Goal: Information Seeking & Learning: Learn about a topic

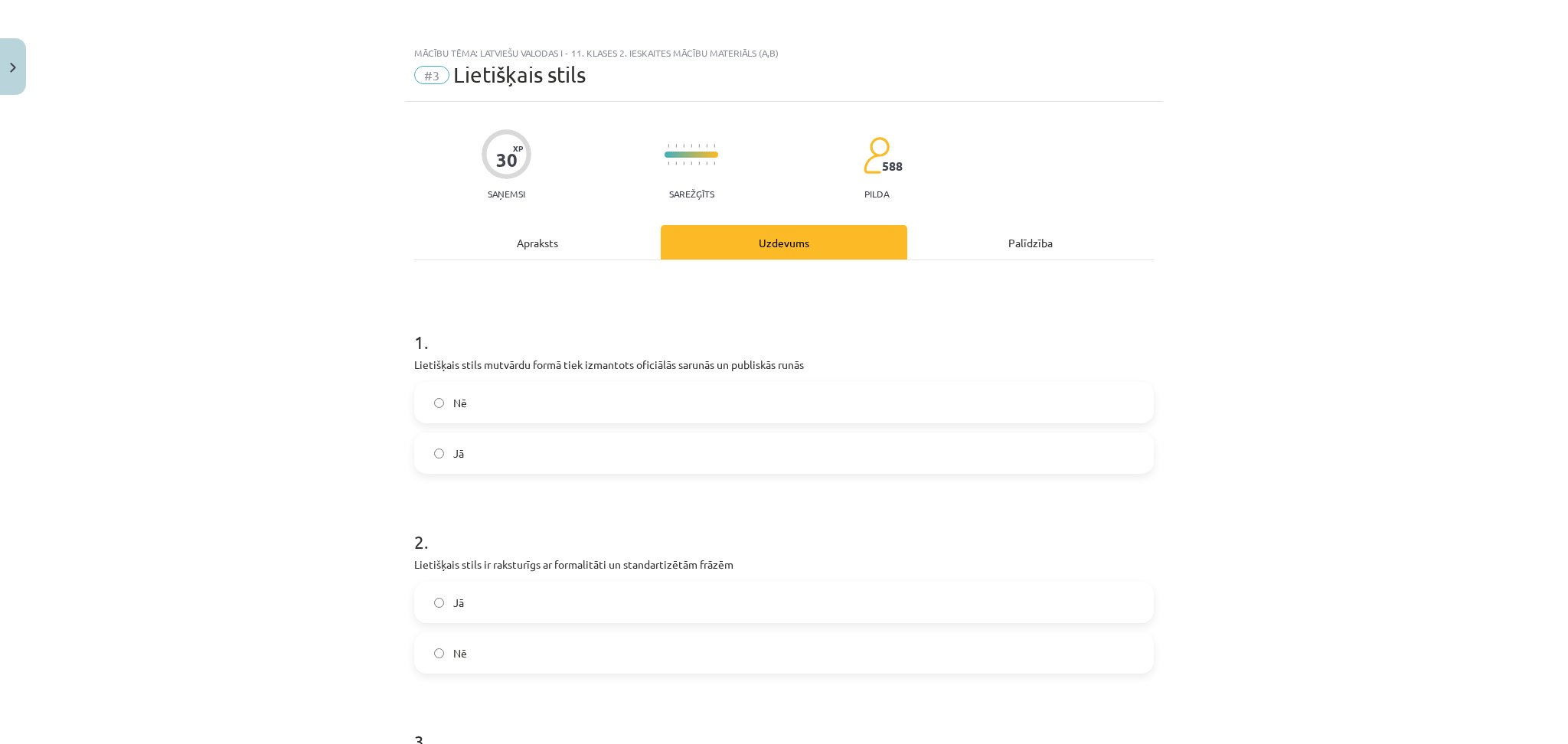
scroll to position [2641, 0]
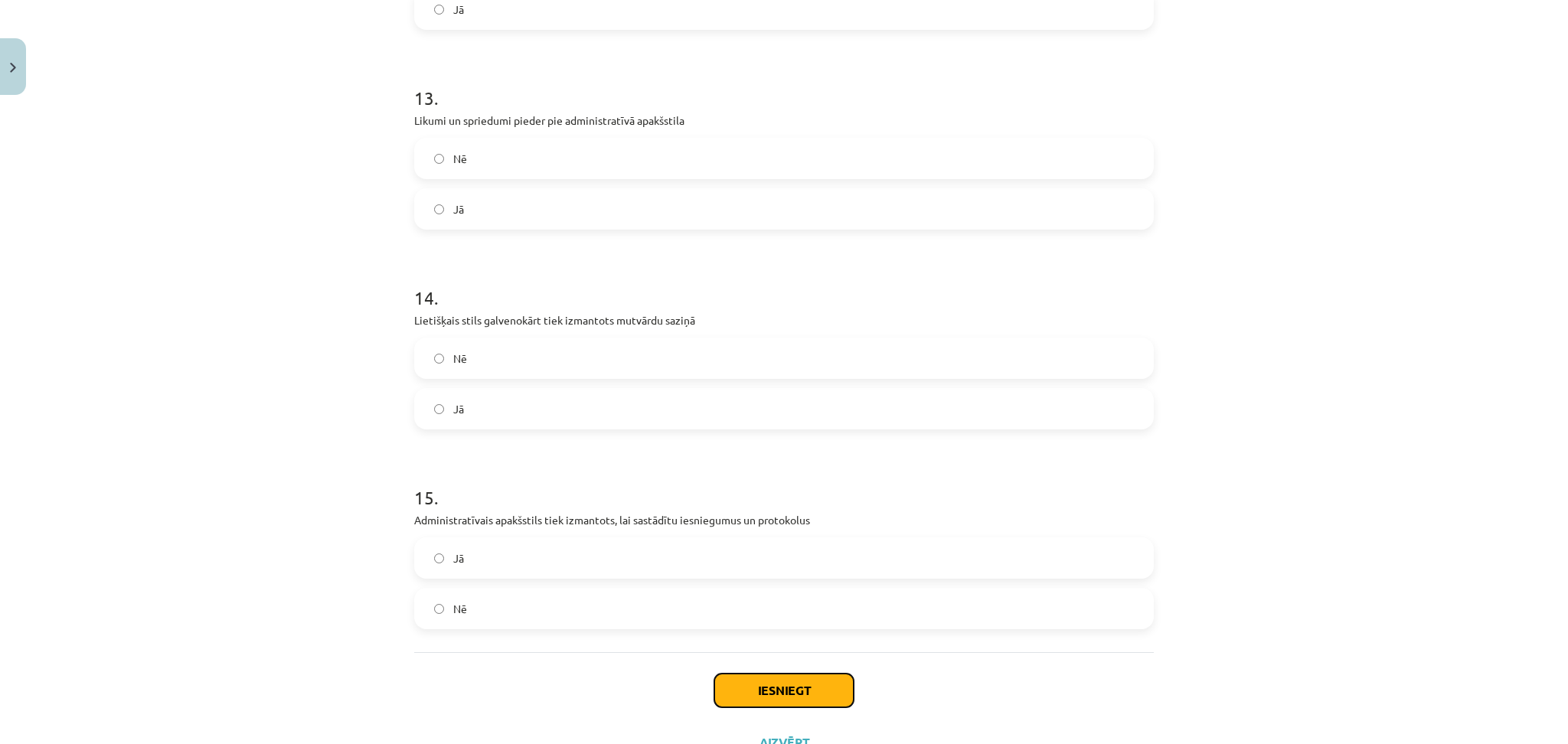
click at [770, 676] on button "Iesniegt" at bounding box center [784, 690] width 139 height 34
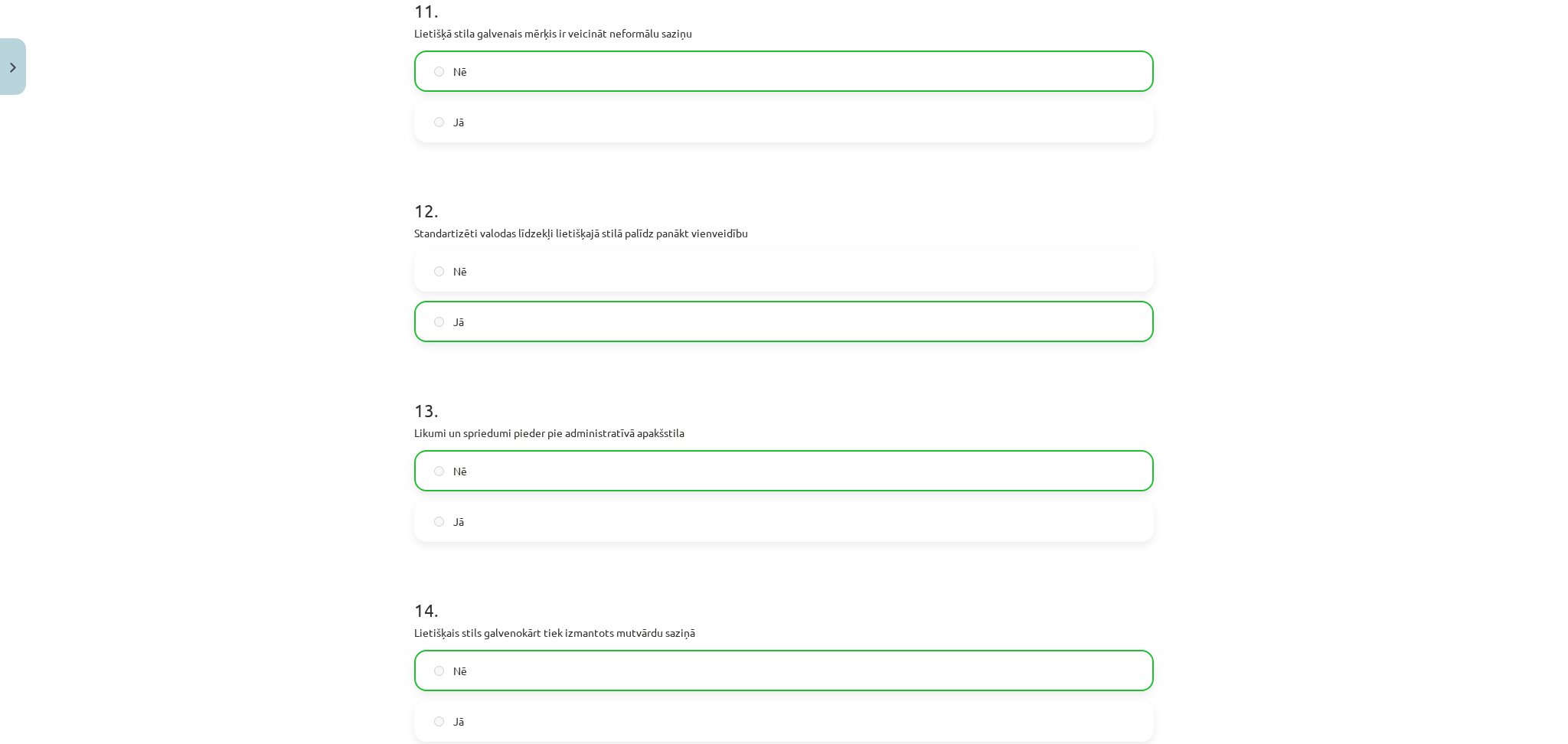
scroll to position [2751, 0]
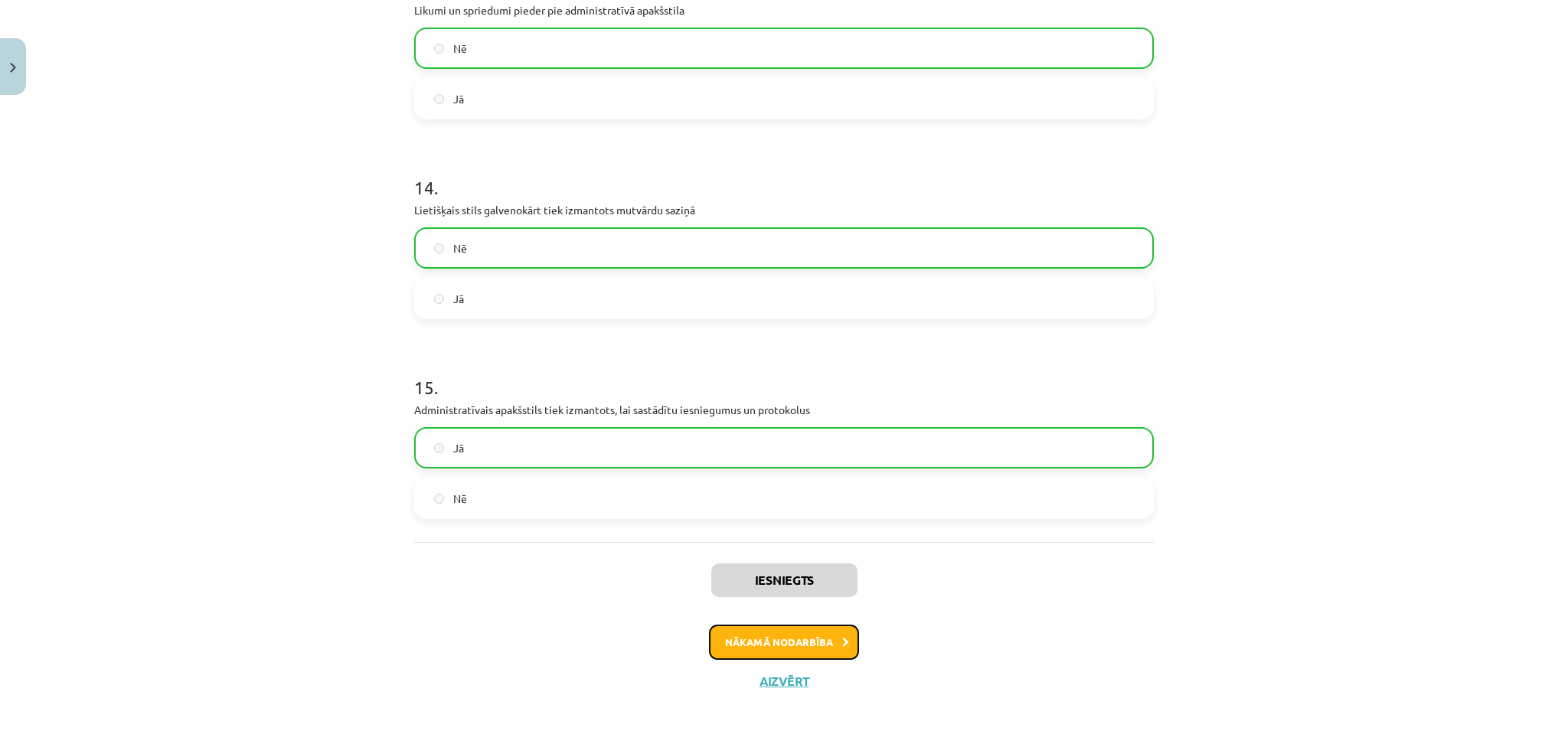
click at [752, 639] on button "Nākamā nodarbība" at bounding box center [784, 642] width 150 height 35
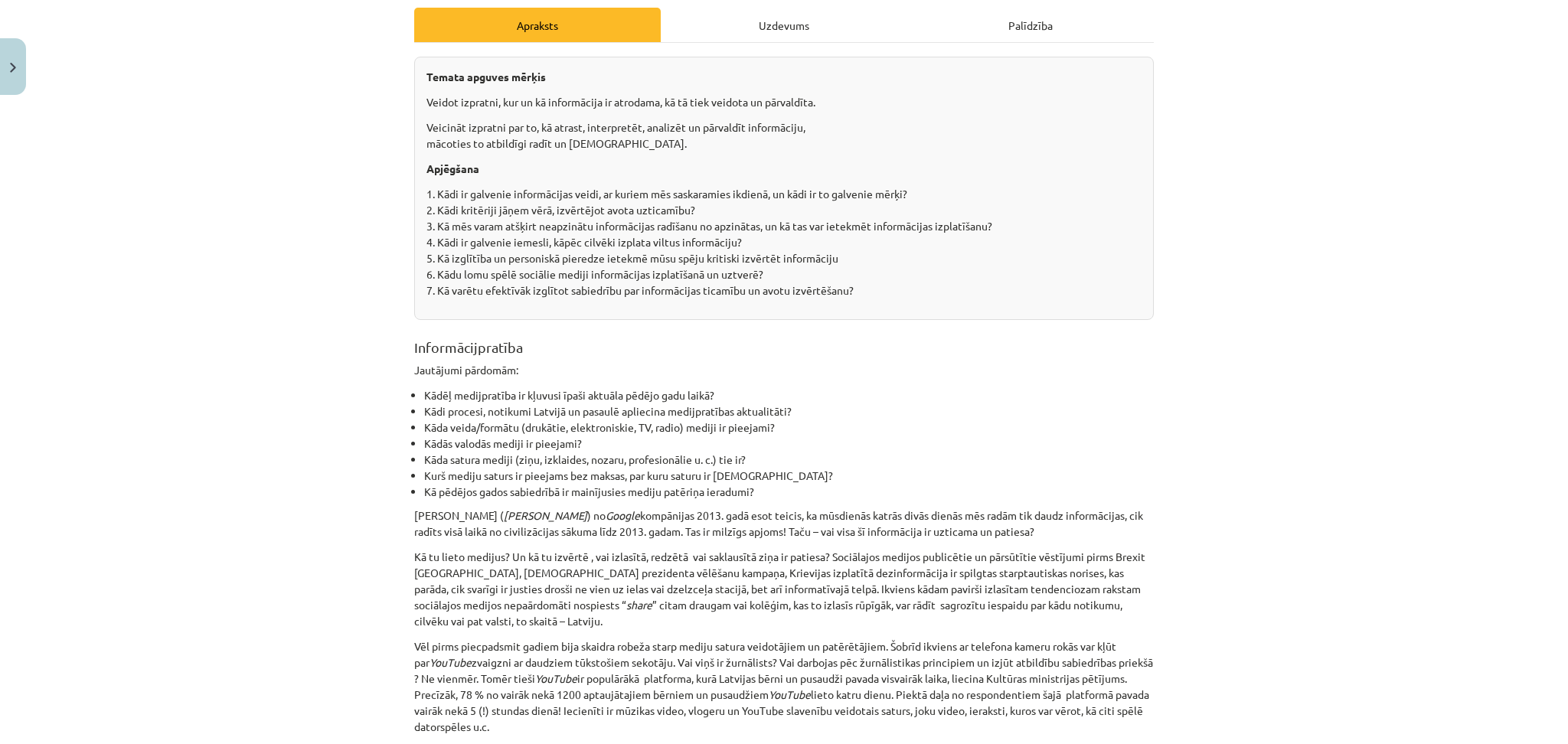
scroll to position [0, 0]
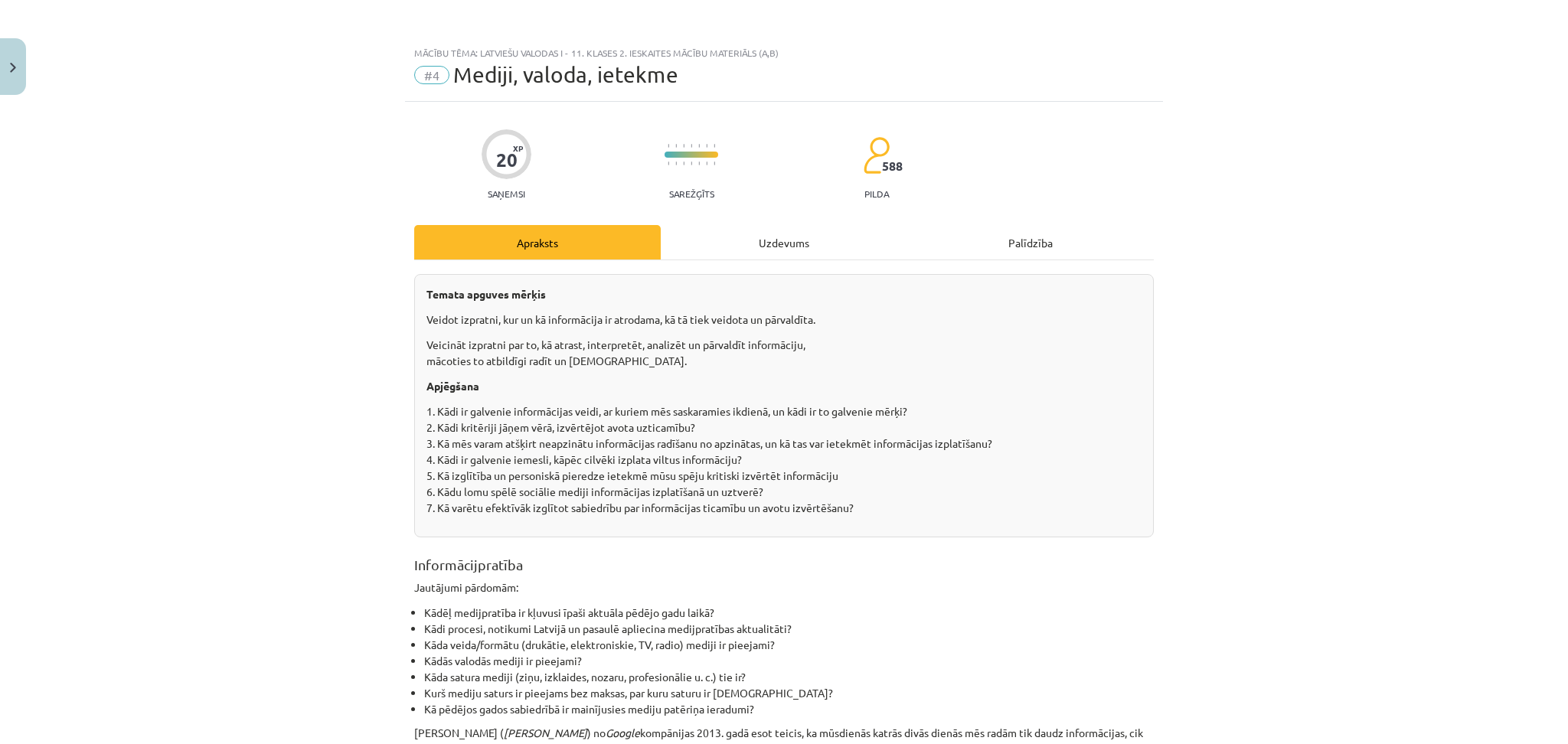
click at [763, 250] on div "Uzdevums" at bounding box center [784, 242] width 247 height 35
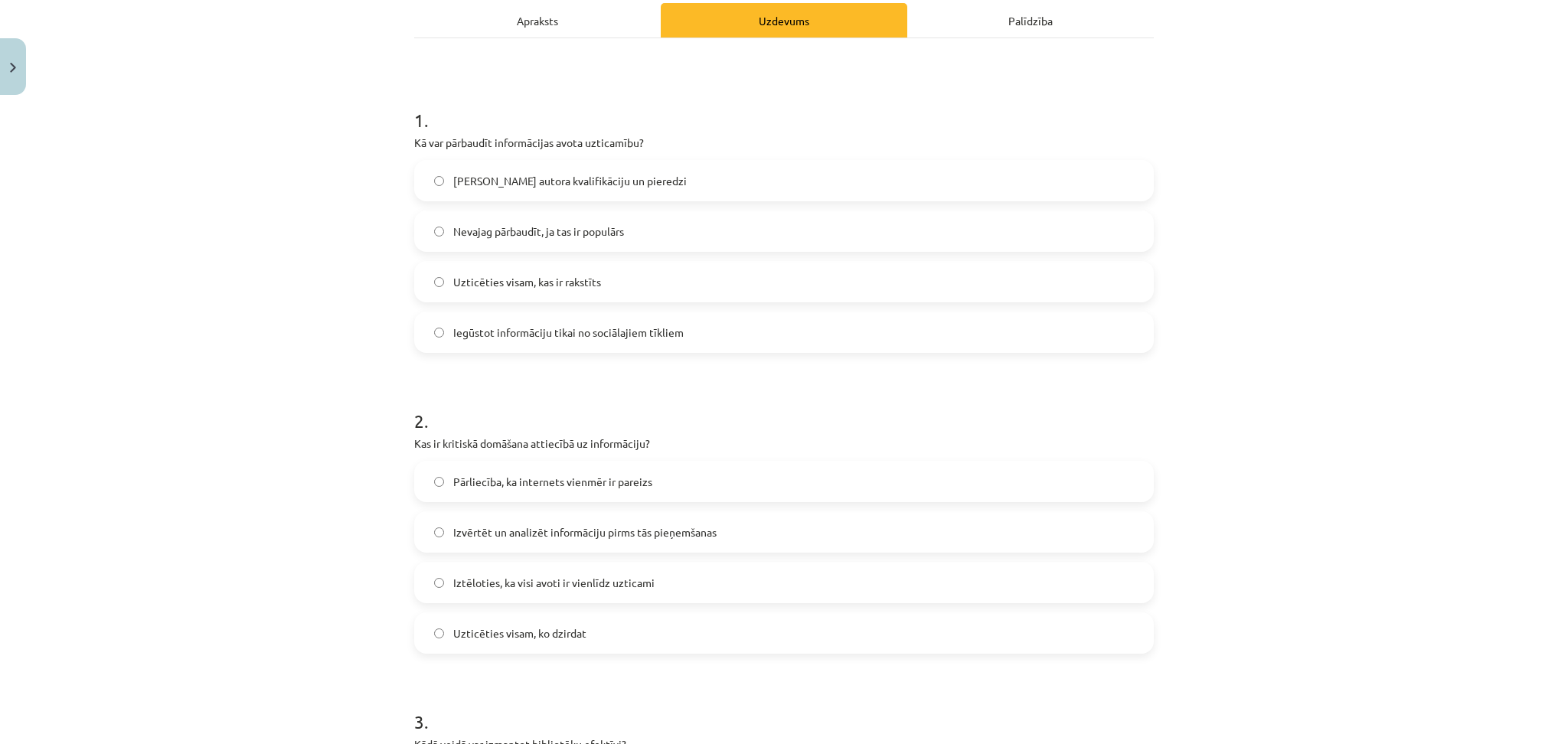
scroll to position [237, 0]
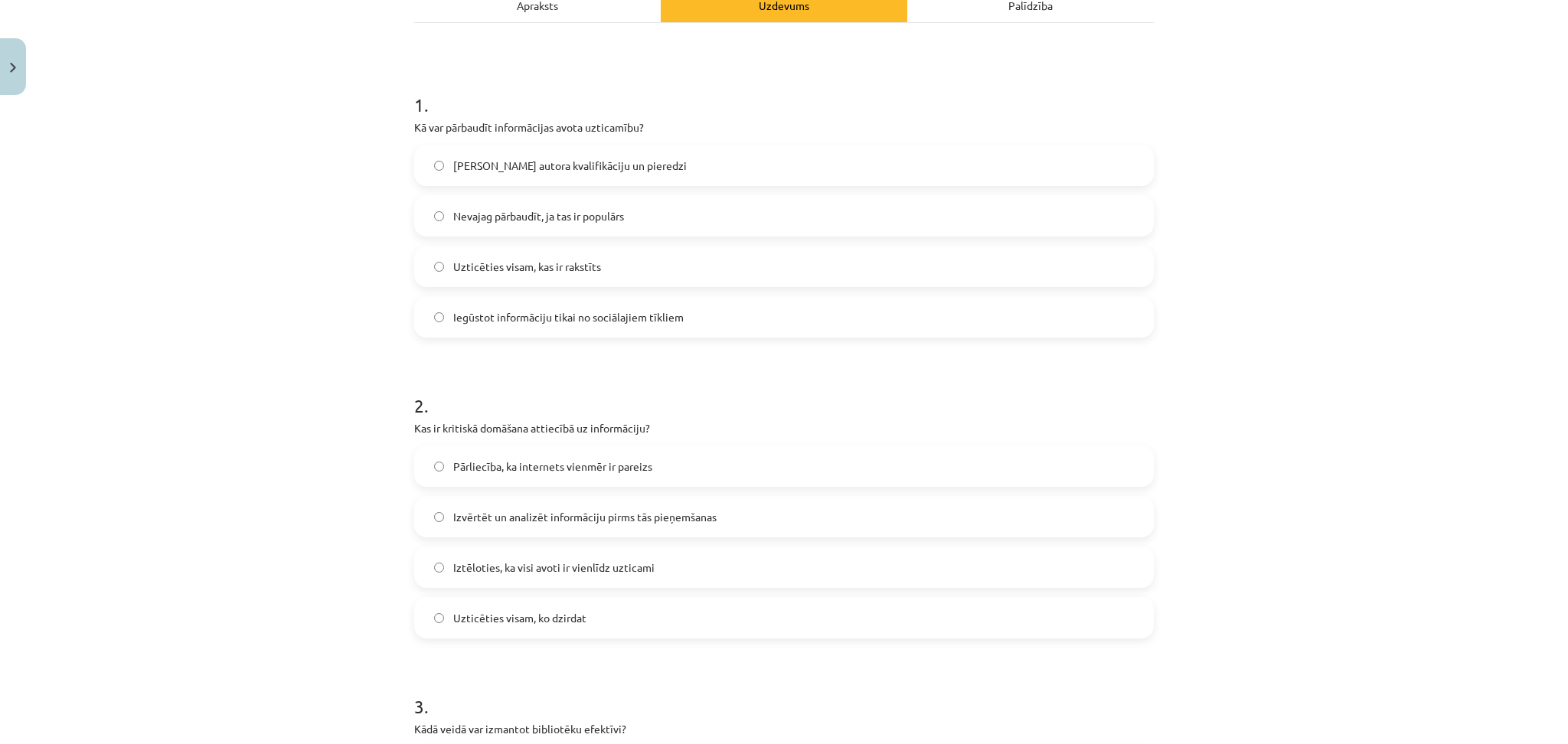
click at [553, 170] on span "[PERSON_NAME] autora kvalifikāciju un pieredzi" at bounding box center [570, 166] width 234 height 16
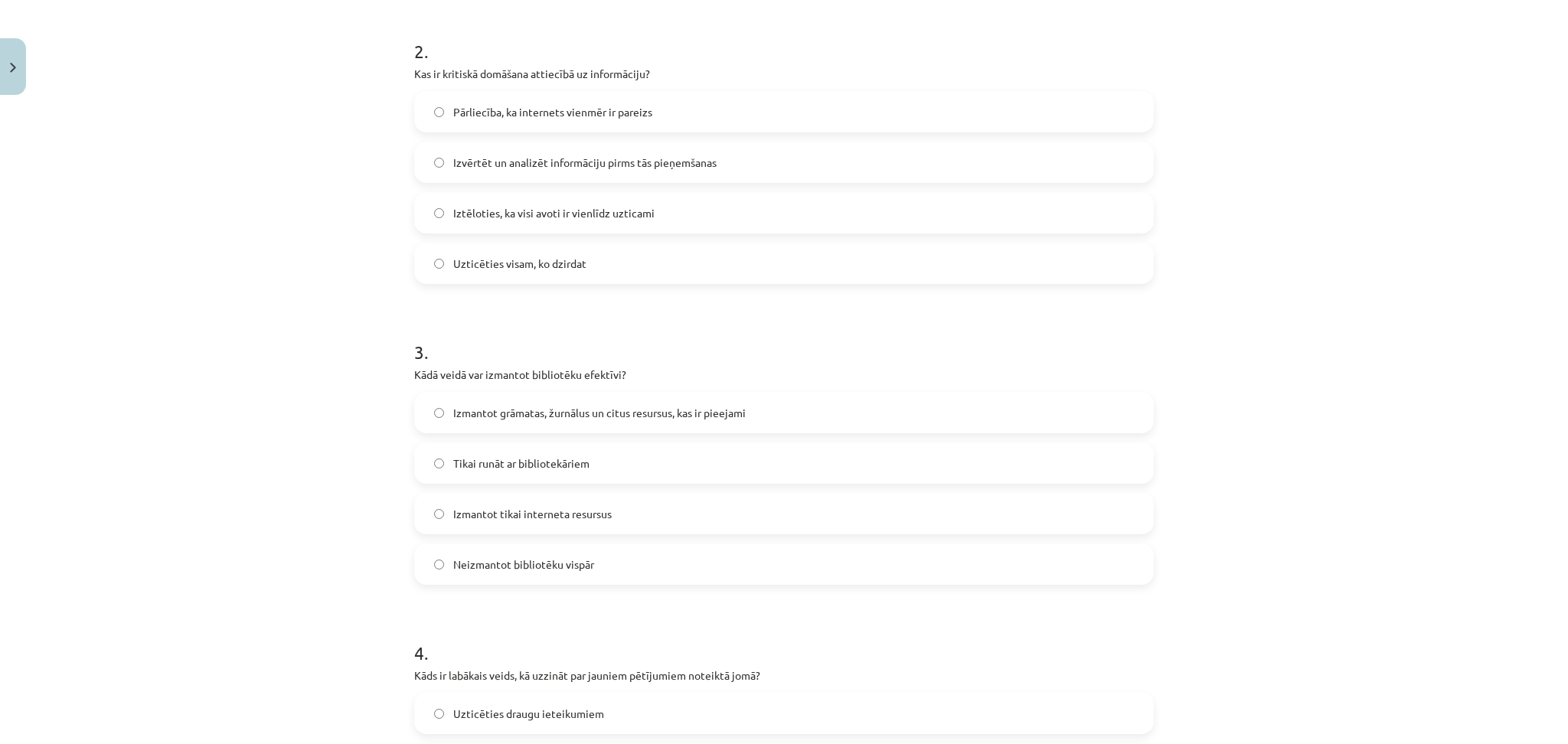
scroll to position [589, 0]
click at [577, 120] on span "Pārliecība, ka internets vienmēr ir pareizs" at bounding box center [553, 114] width 199 height 16
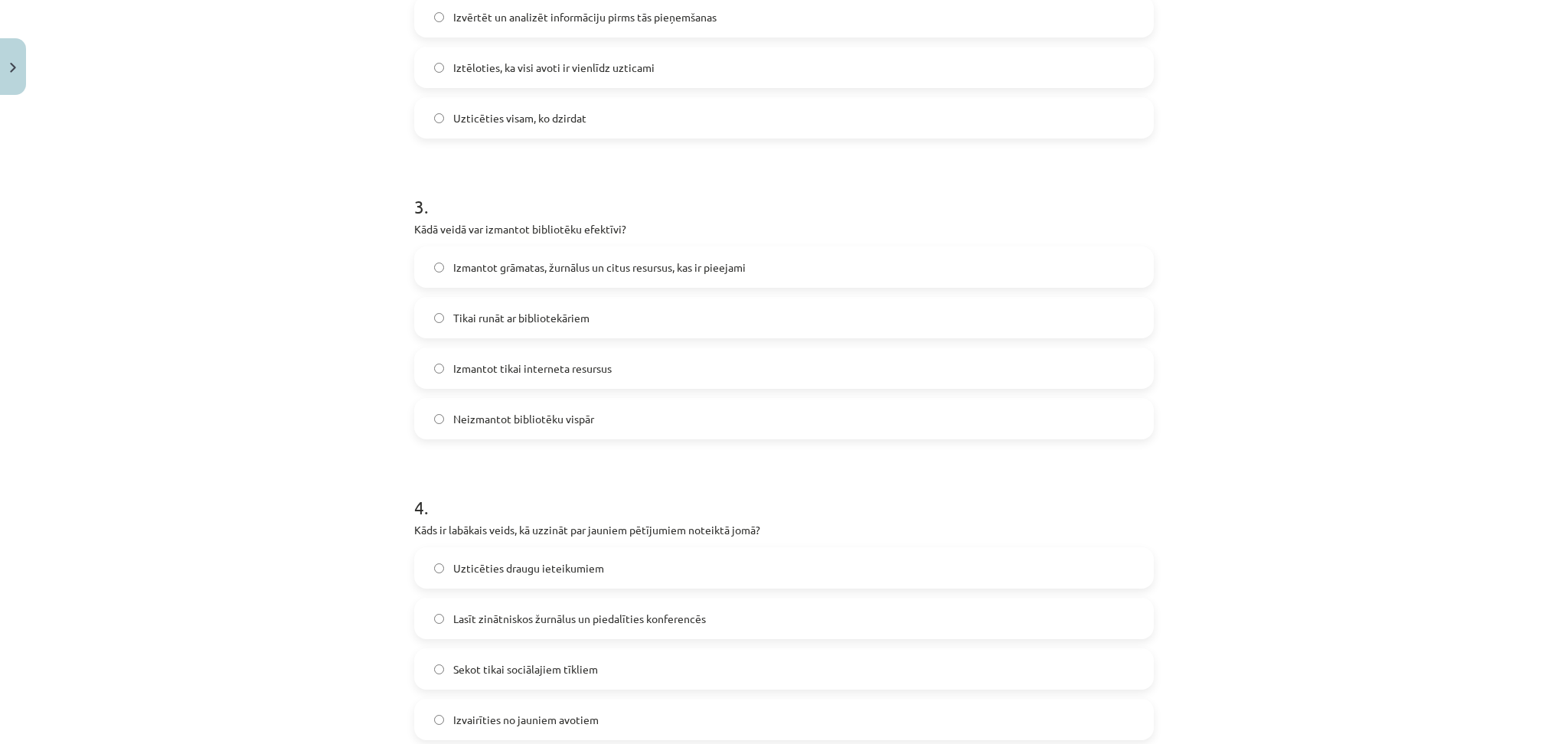
scroll to position [739, 0]
click at [521, 270] on span "Izmantot grāmatas, žurnālus un citus resursus, kas ir pieejami" at bounding box center [600, 266] width 293 height 16
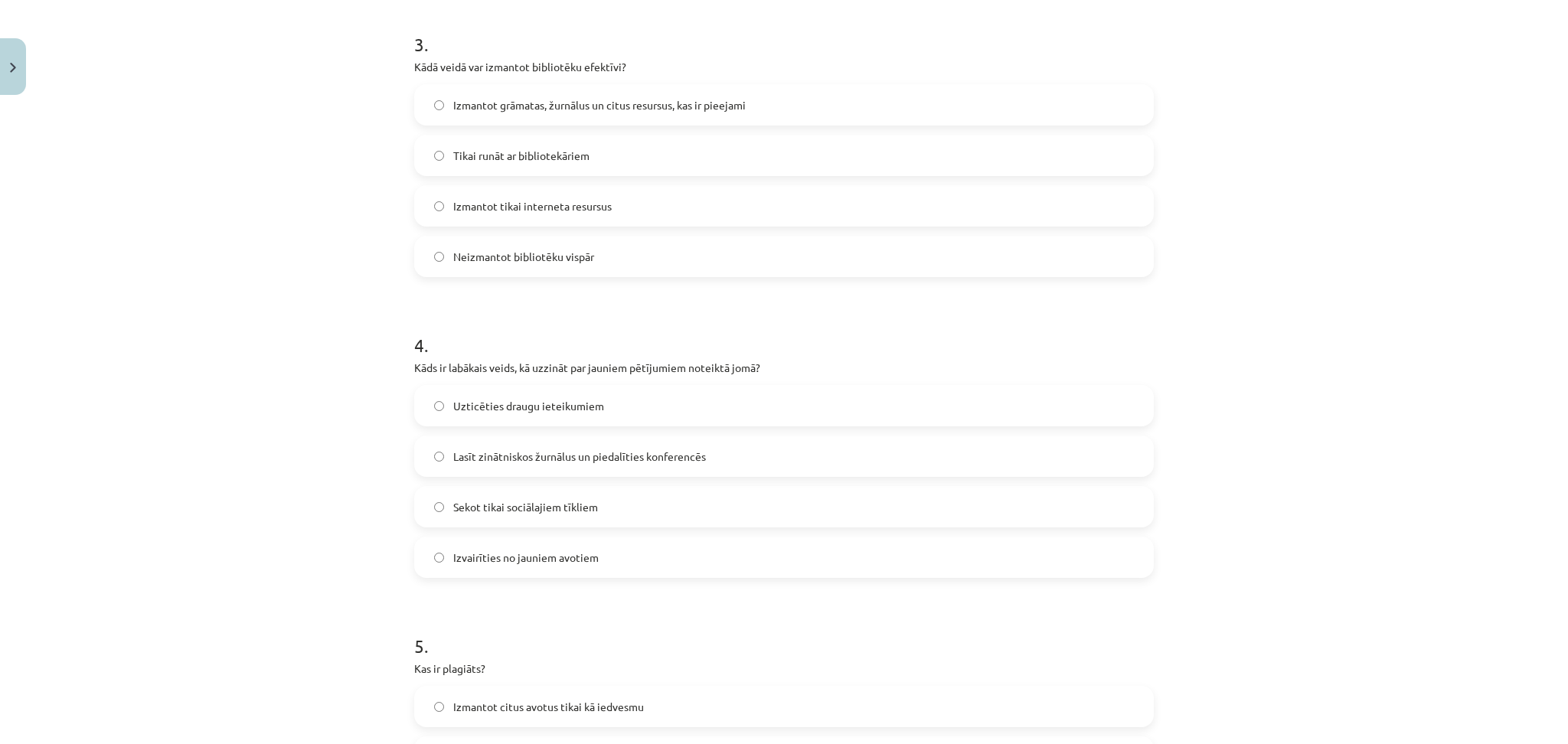
scroll to position [941, 0]
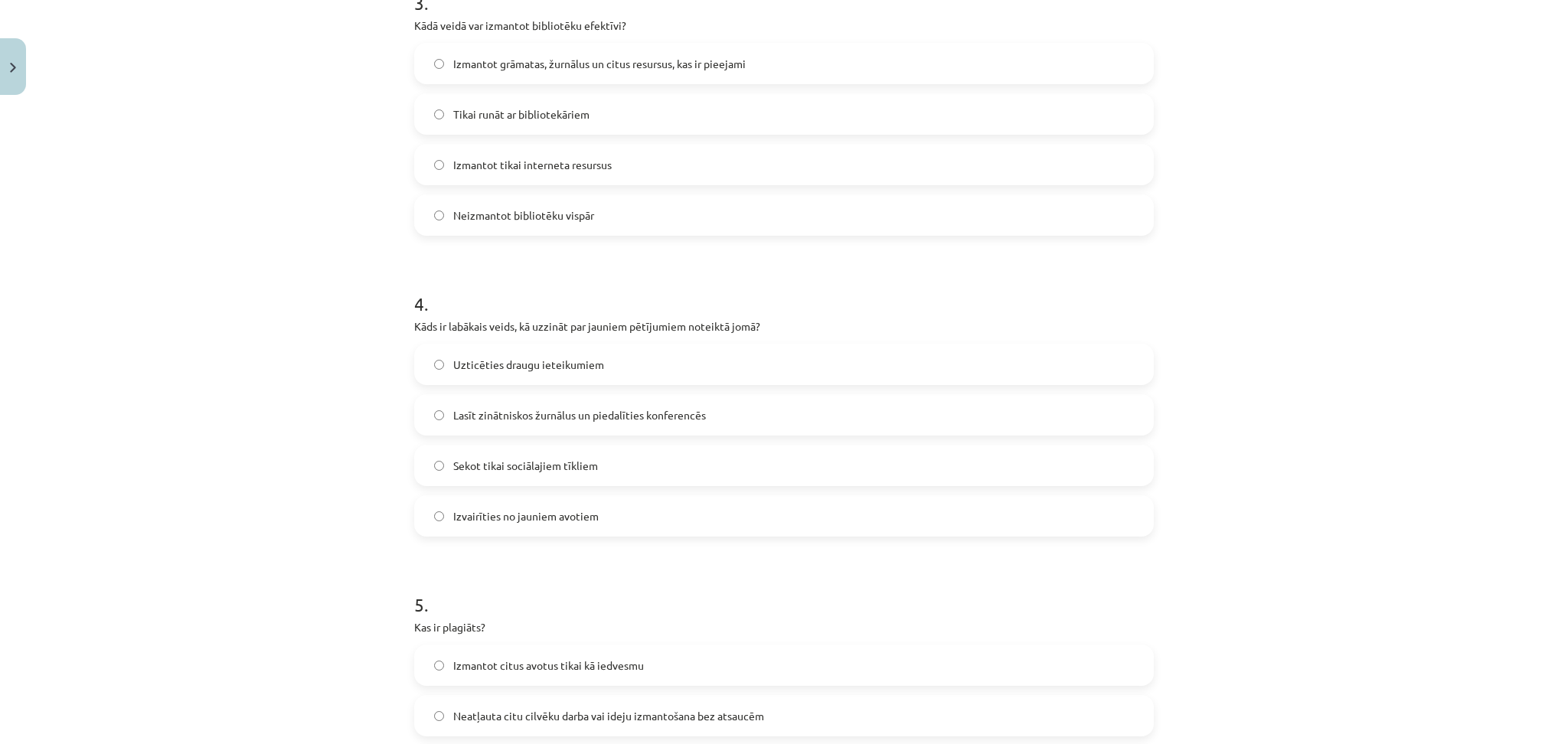
click at [529, 411] on span "Lasīt zinātniskos žurnālus un piedalīties konferencēs" at bounding box center [580, 415] width 253 height 16
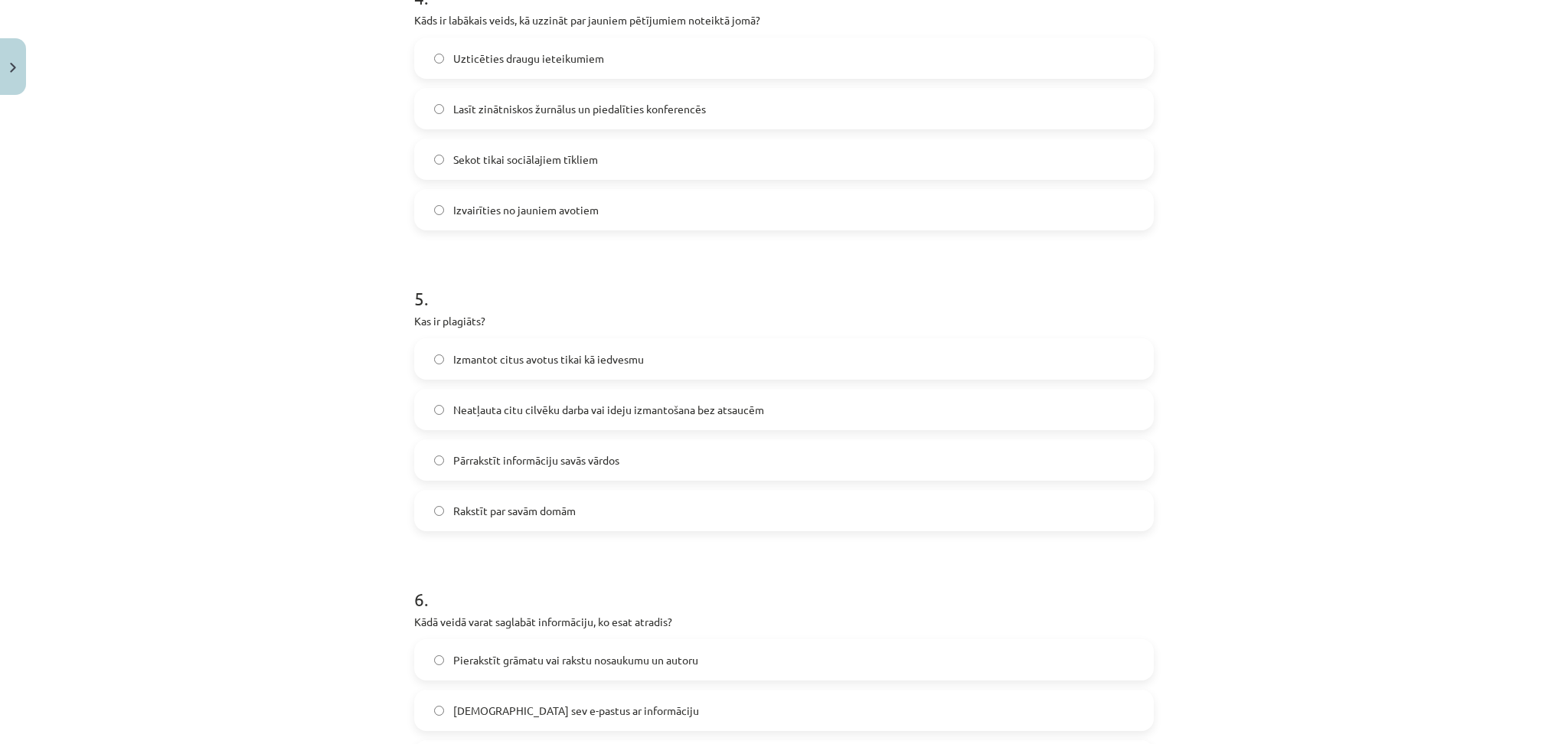
scroll to position [1255, 0]
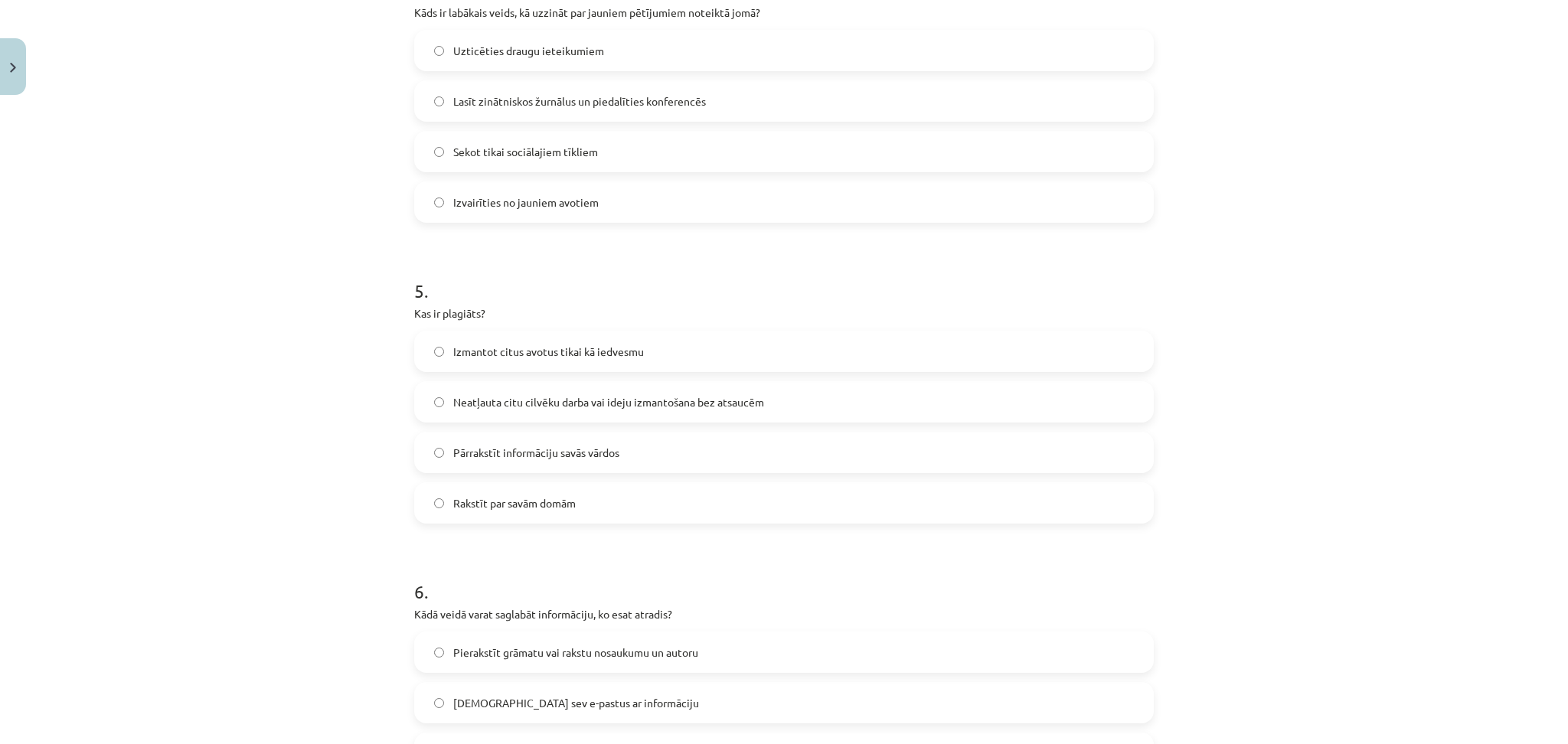
click at [647, 404] on span "Neatļauta citu cilvēku darba vai ideju izmantošana bez atsaucēm" at bounding box center [608, 402] width 311 height 16
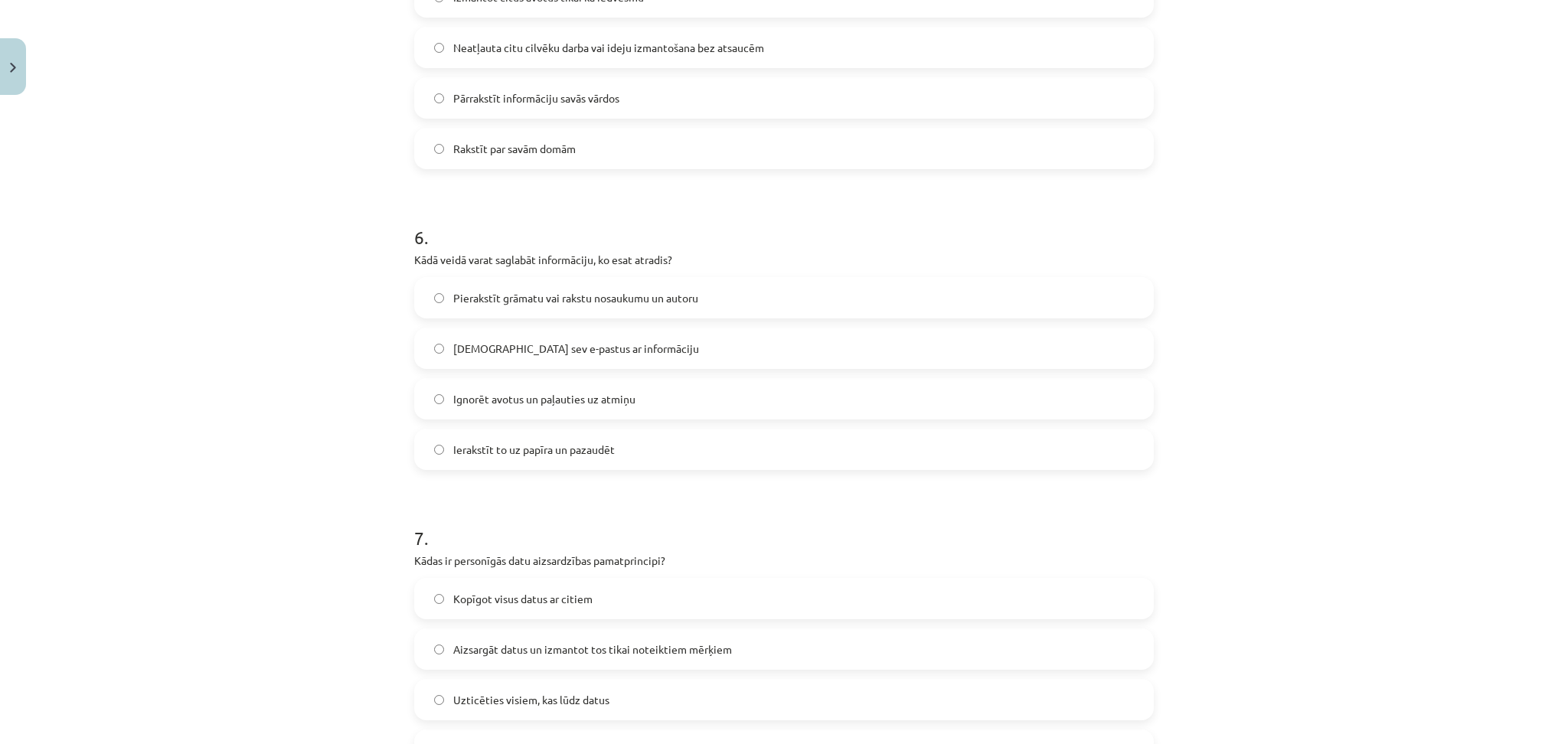
scroll to position [1613, 0]
click at [593, 301] on label "Pierakstīt grāmatu vai rakstu nosaukumu un autoru" at bounding box center [784, 294] width 736 height 38
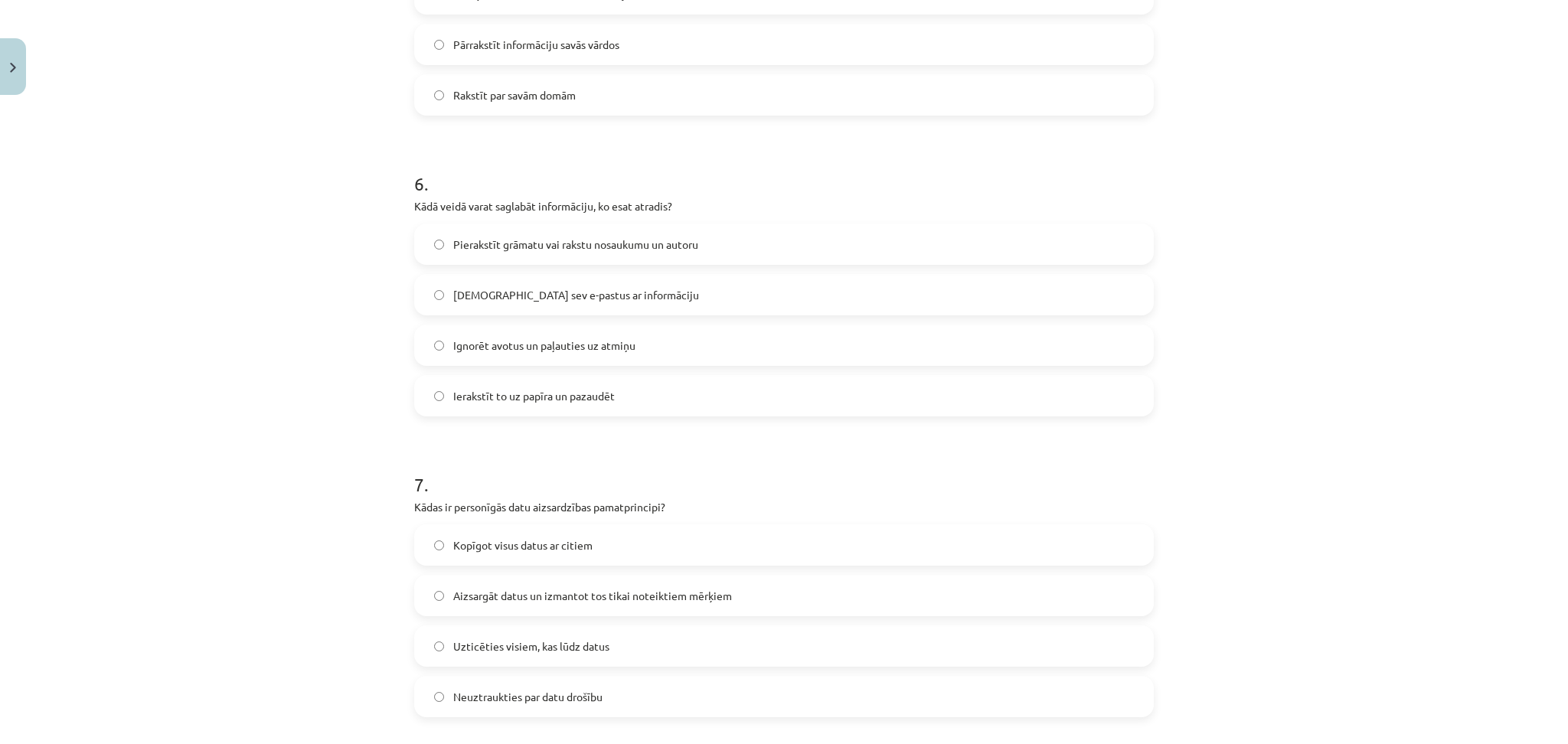
scroll to position [1966, 0]
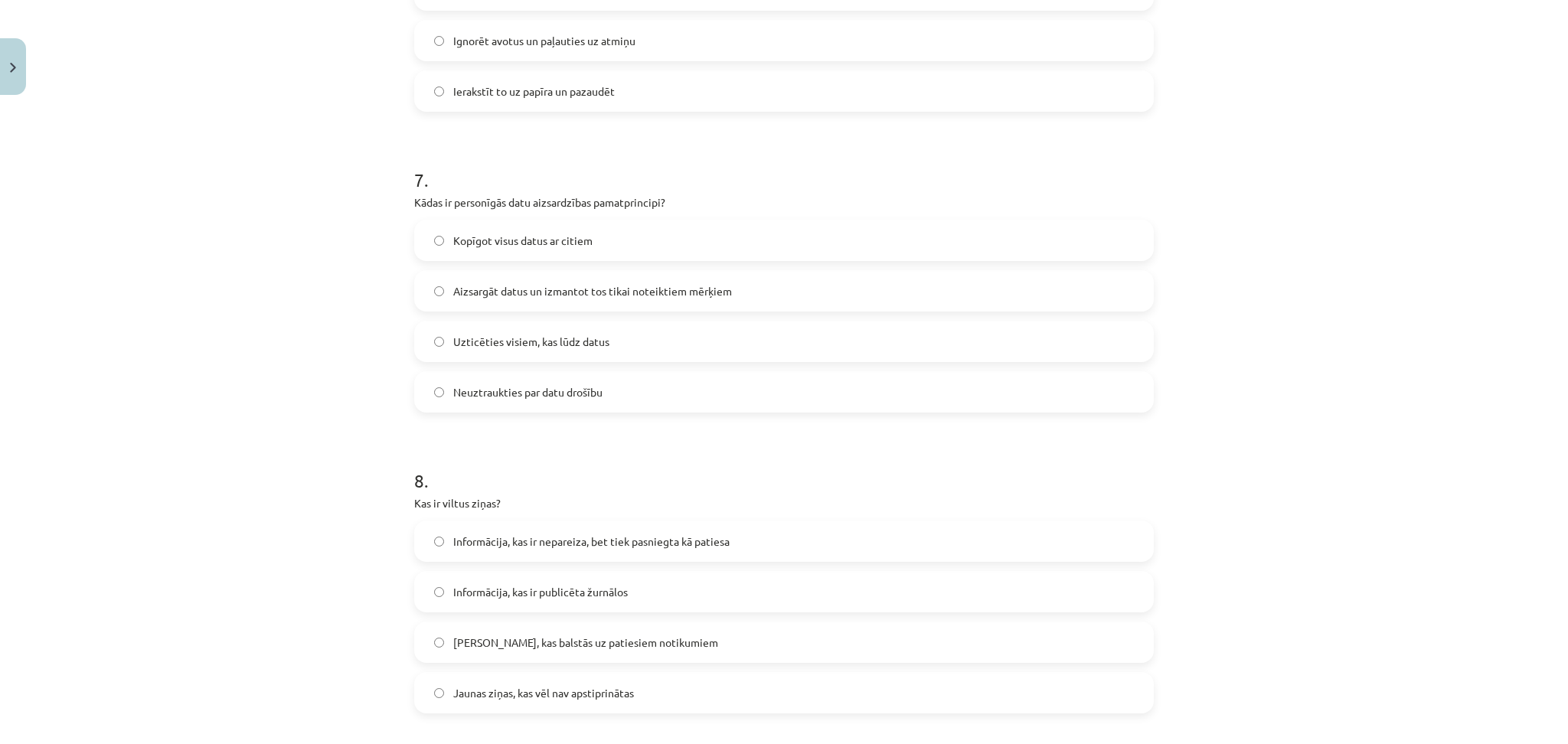
click at [416, 293] on label "Aizsargāt datus un izmantot tos tikai noteiktiem mērķiem" at bounding box center [784, 291] width 736 height 38
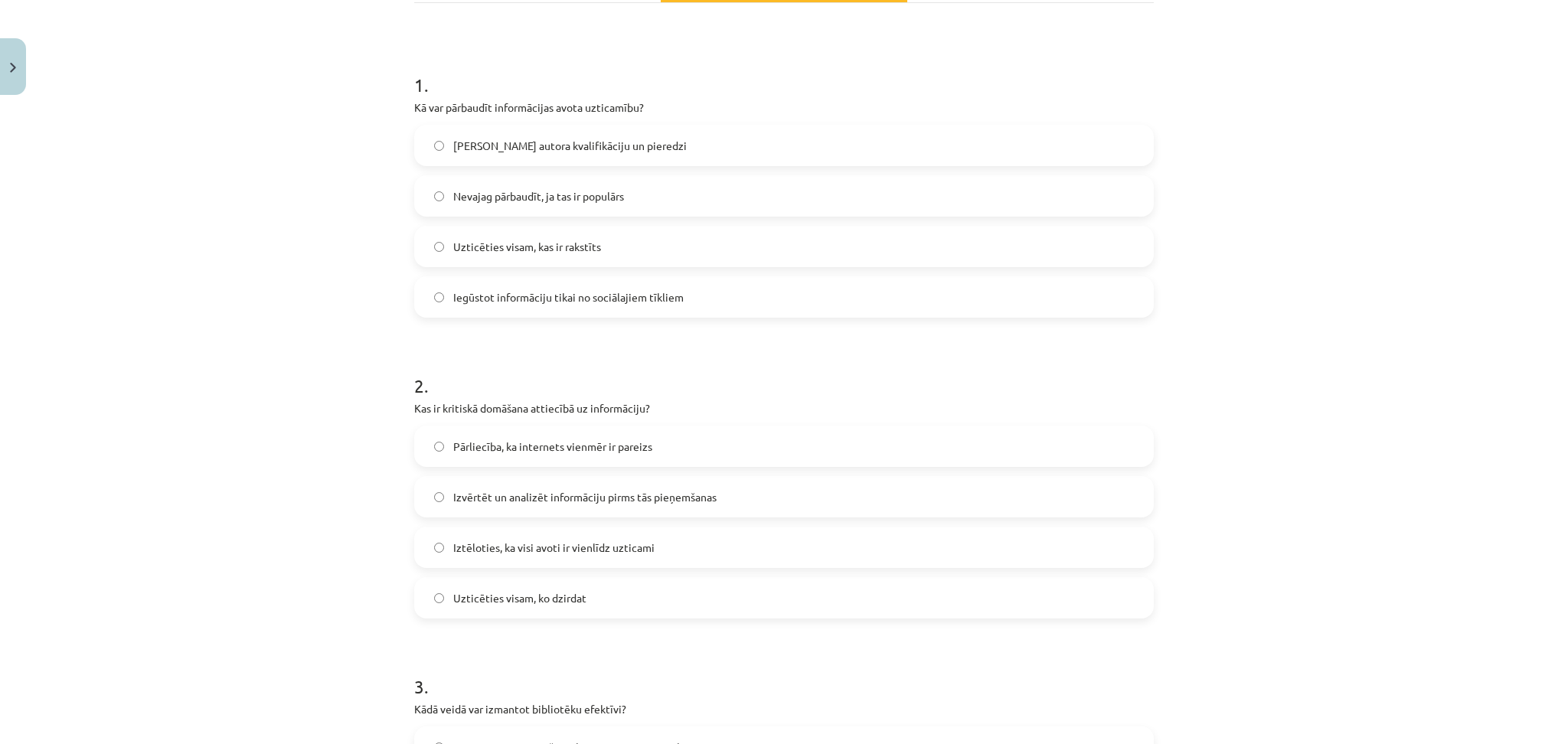
scroll to position [248, 0]
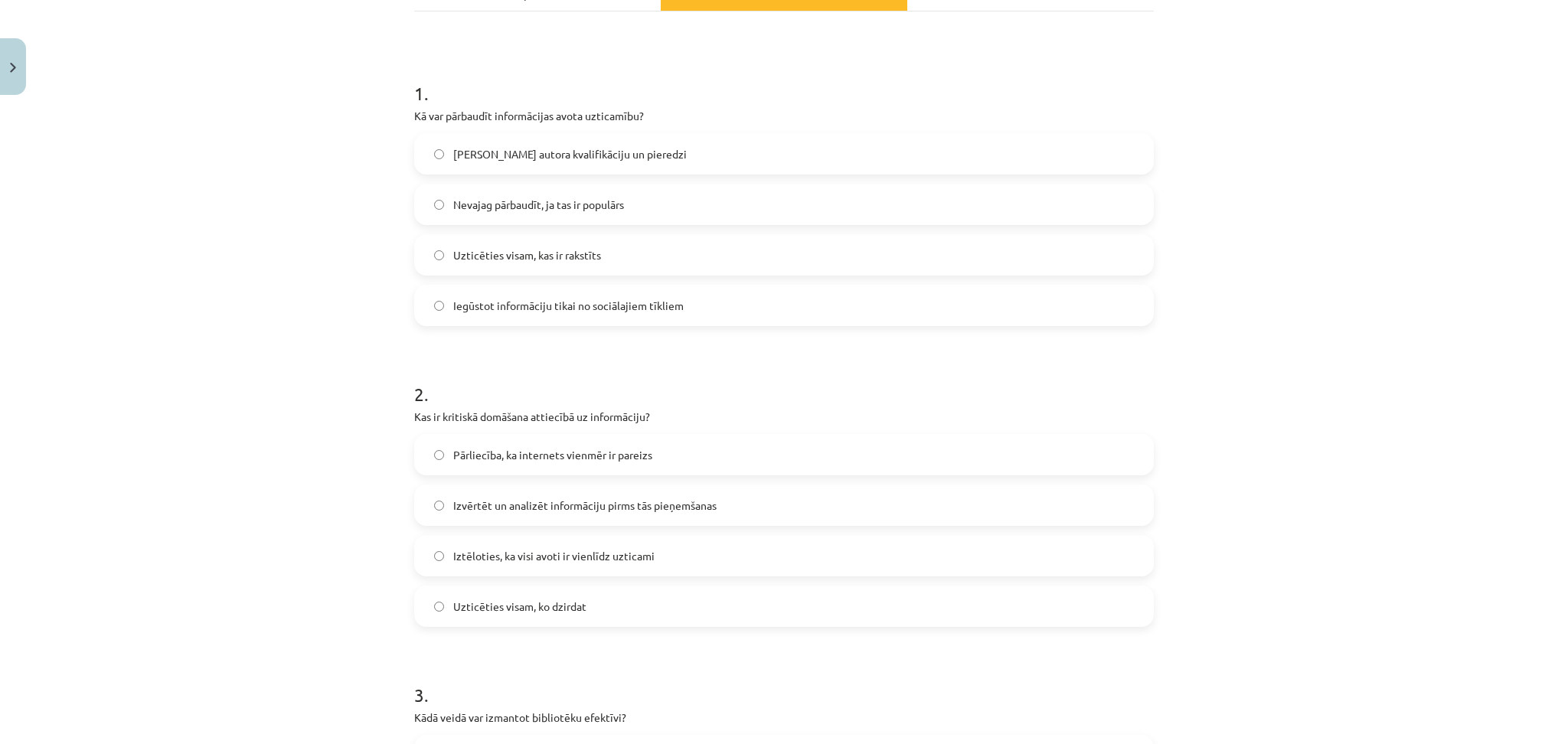
click at [519, 516] on label "Izvērtēt un analizēt informāciju pirms tās pieņemšanas" at bounding box center [784, 505] width 736 height 38
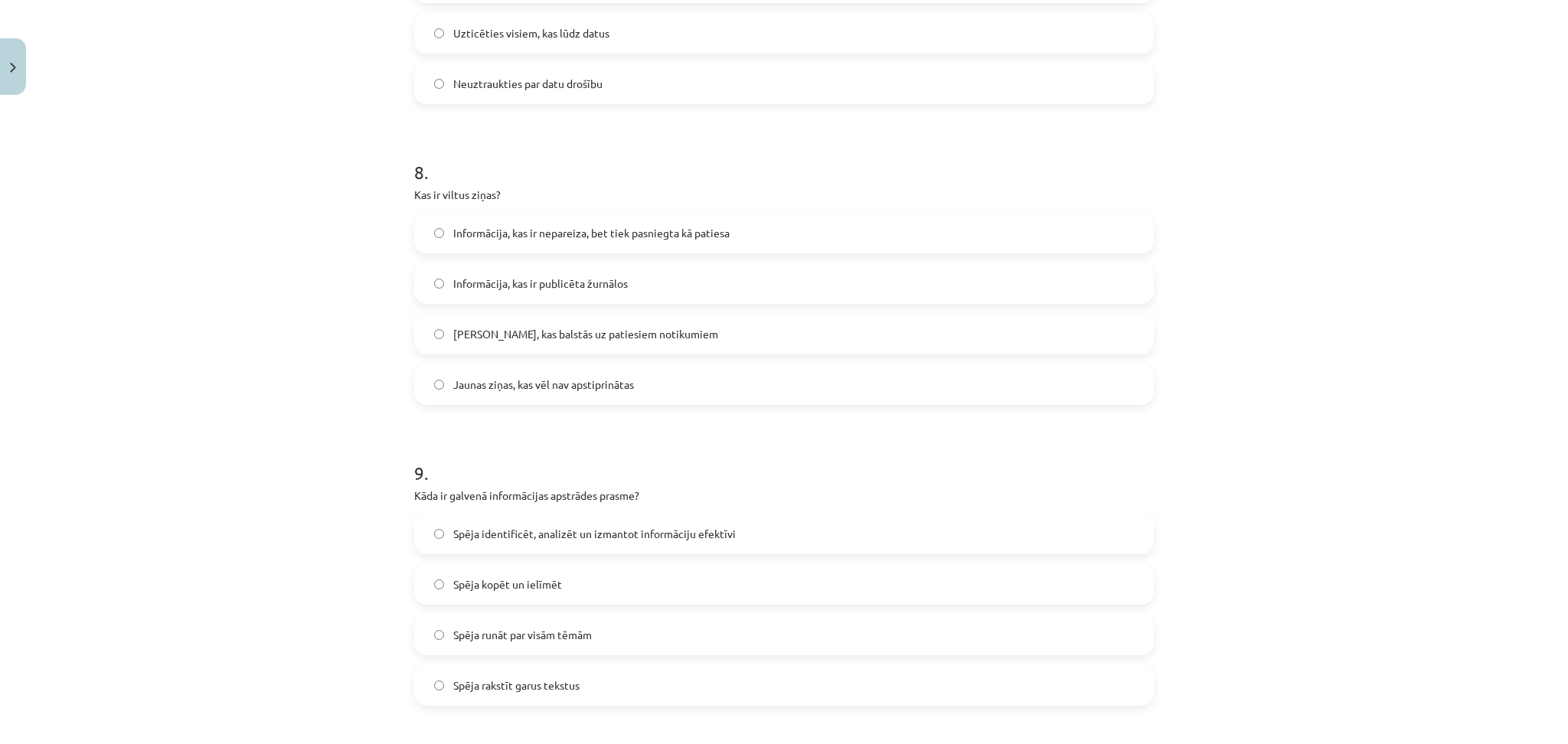
scroll to position [2273, 0]
click at [576, 243] on label "Informācija, kas ir nepareiza, bet tiek pasniegta kā patiesa" at bounding box center [784, 235] width 736 height 38
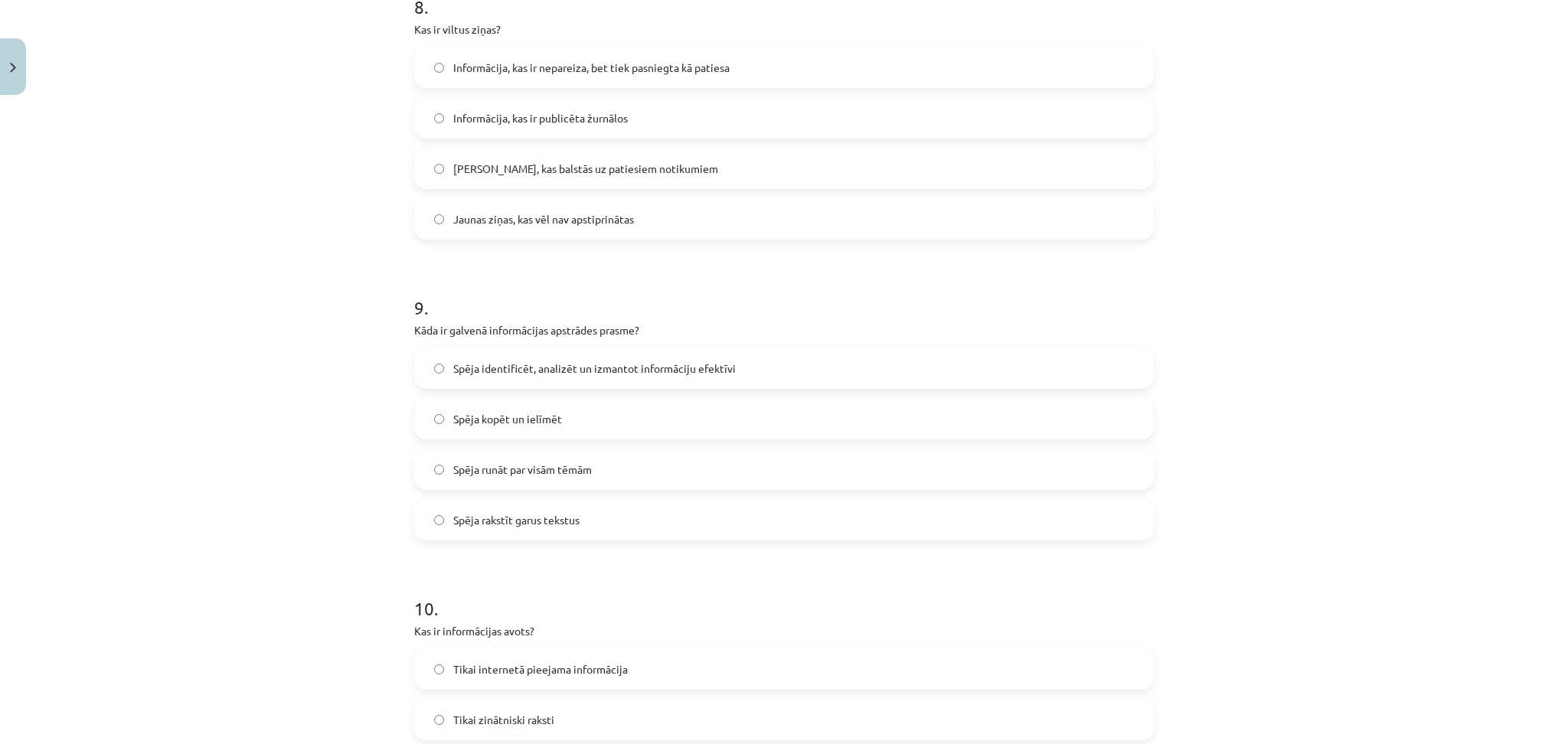
scroll to position [2439, 0]
click at [444, 374] on label "Spēja identificēt, analizēt un izmantot informāciju efektīvi" at bounding box center [784, 369] width 736 height 38
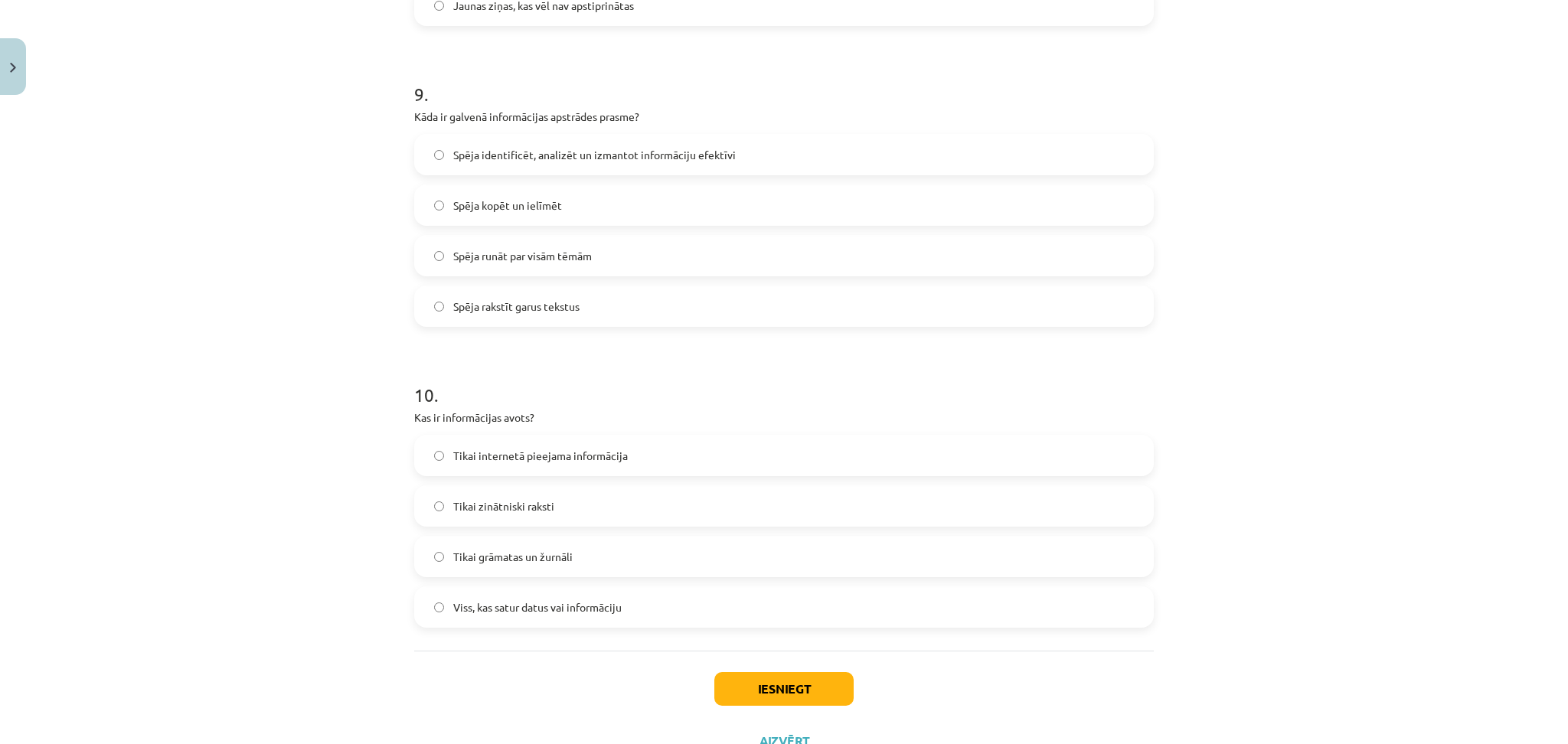
scroll to position [2650, 0]
click at [496, 612] on span "Viss, kas satur datus vai informāciju" at bounding box center [537, 611] width 168 height 16
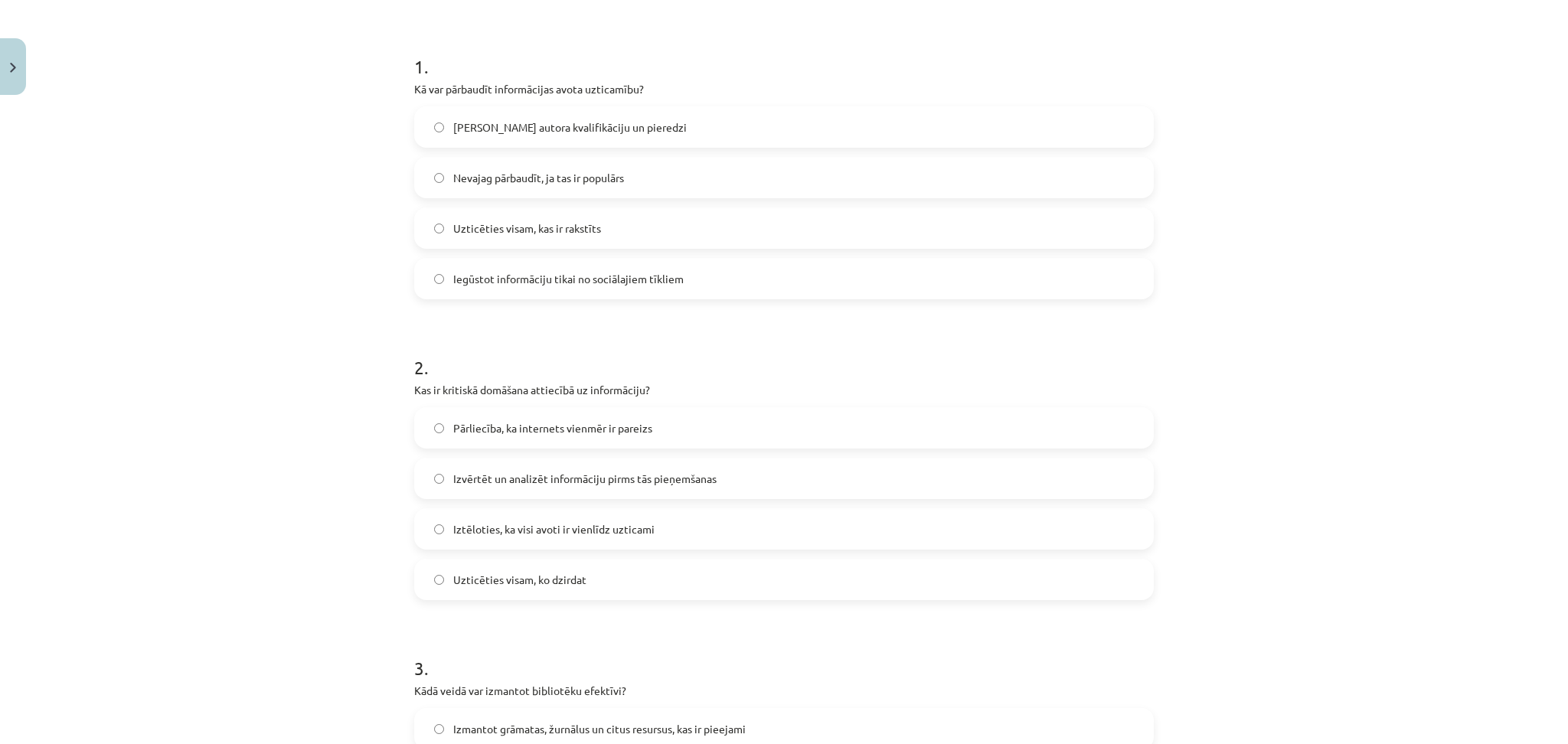
scroll to position [274, 0]
drag, startPoint x: 406, startPoint y: 89, endPoint x: 641, endPoint y: 84, distance: 235.1
click at [641, 84] on p "Kā var pārbaudīt informācijas avota uzticamību?" at bounding box center [784, 91] width 740 height 16
copy p "Kā var pārbaudīt informācijas avota uzticamību?"
click at [254, 213] on div "Mācību tēma: Latviešu valodas i - 11. klases 2. ieskaites mācību materiāls (a,b…" at bounding box center [784, 372] width 1568 height 744
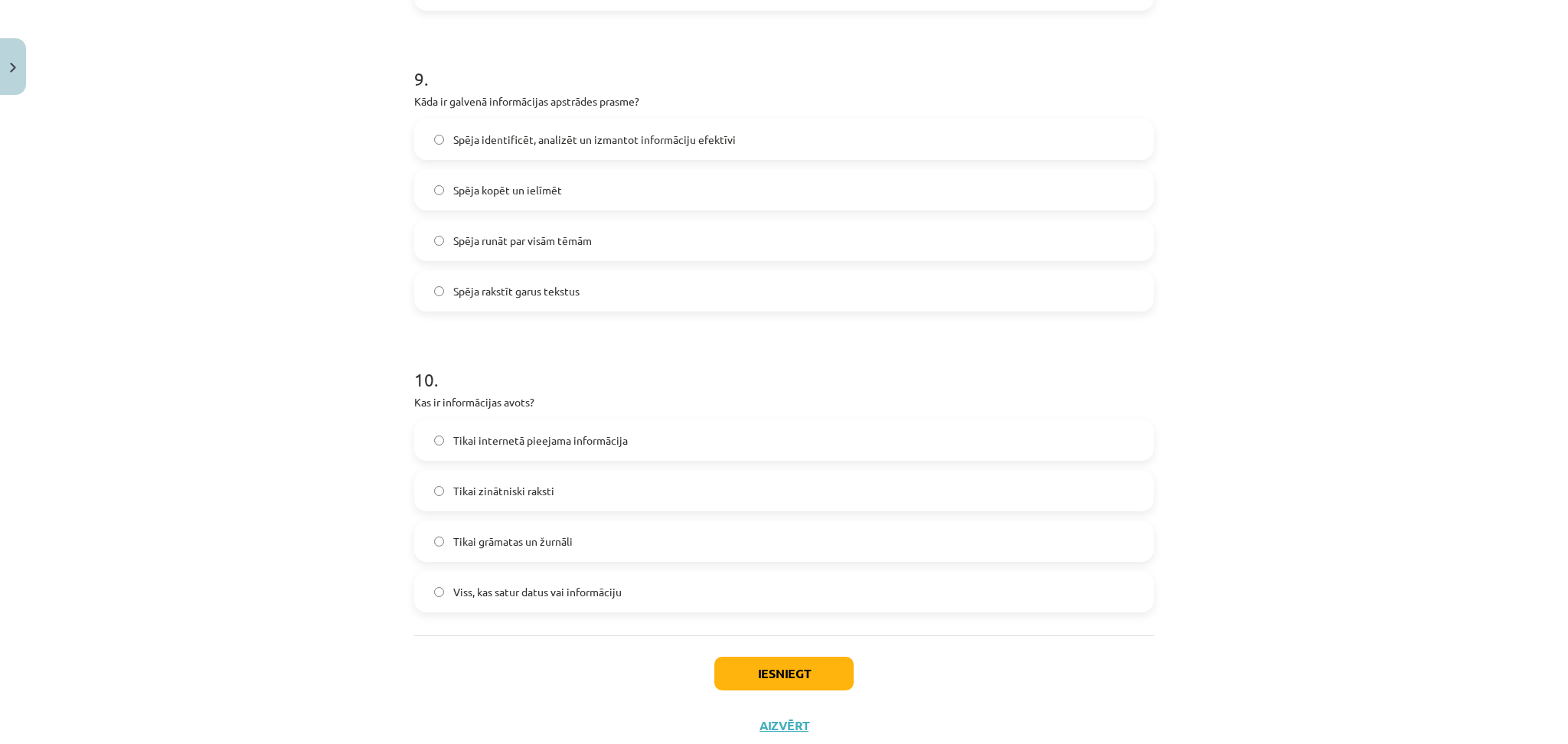
scroll to position [2670, 0]
click at [790, 658] on button "Iesniegt" at bounding box center [784, 673] width 139 height 34
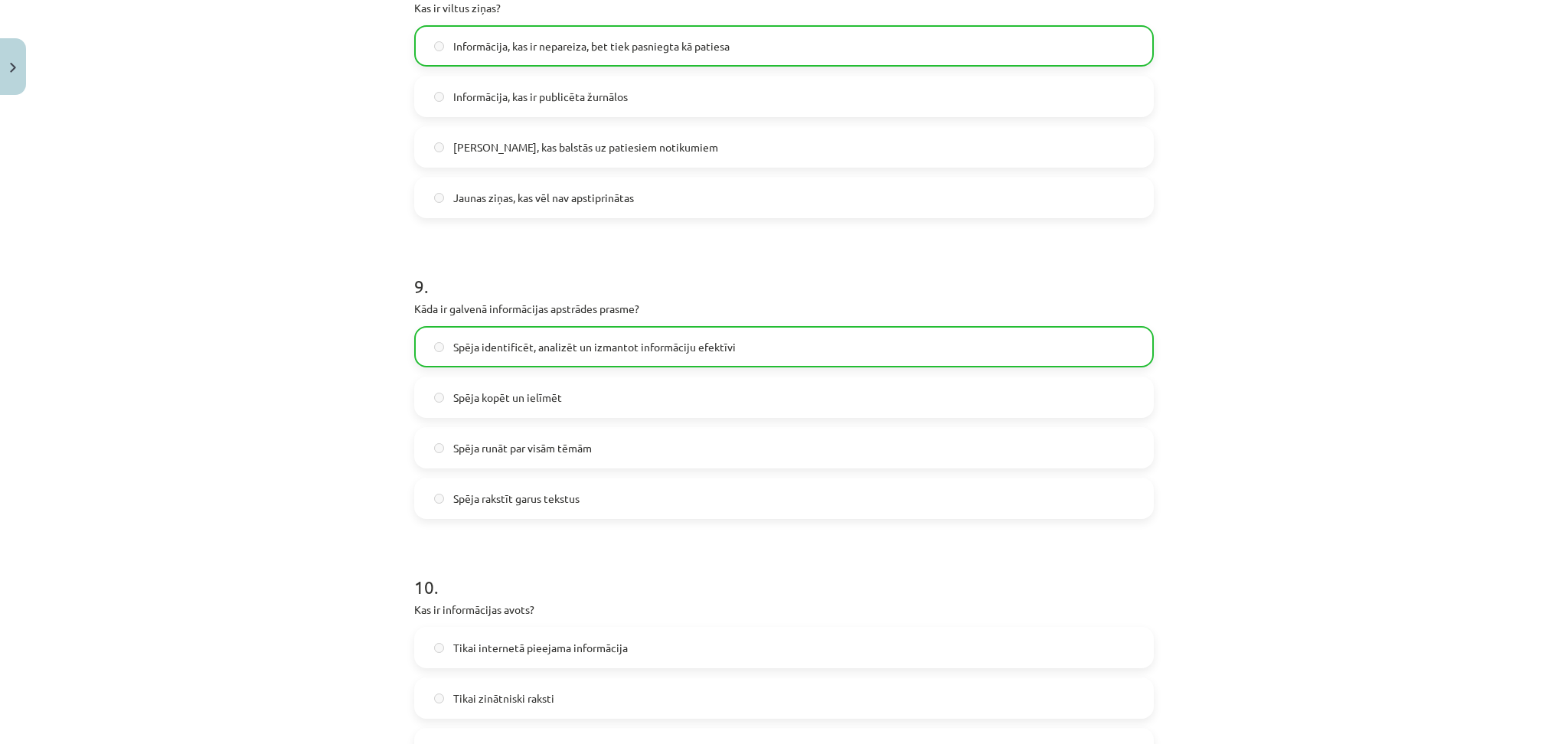
scroll to position [2763, 0]
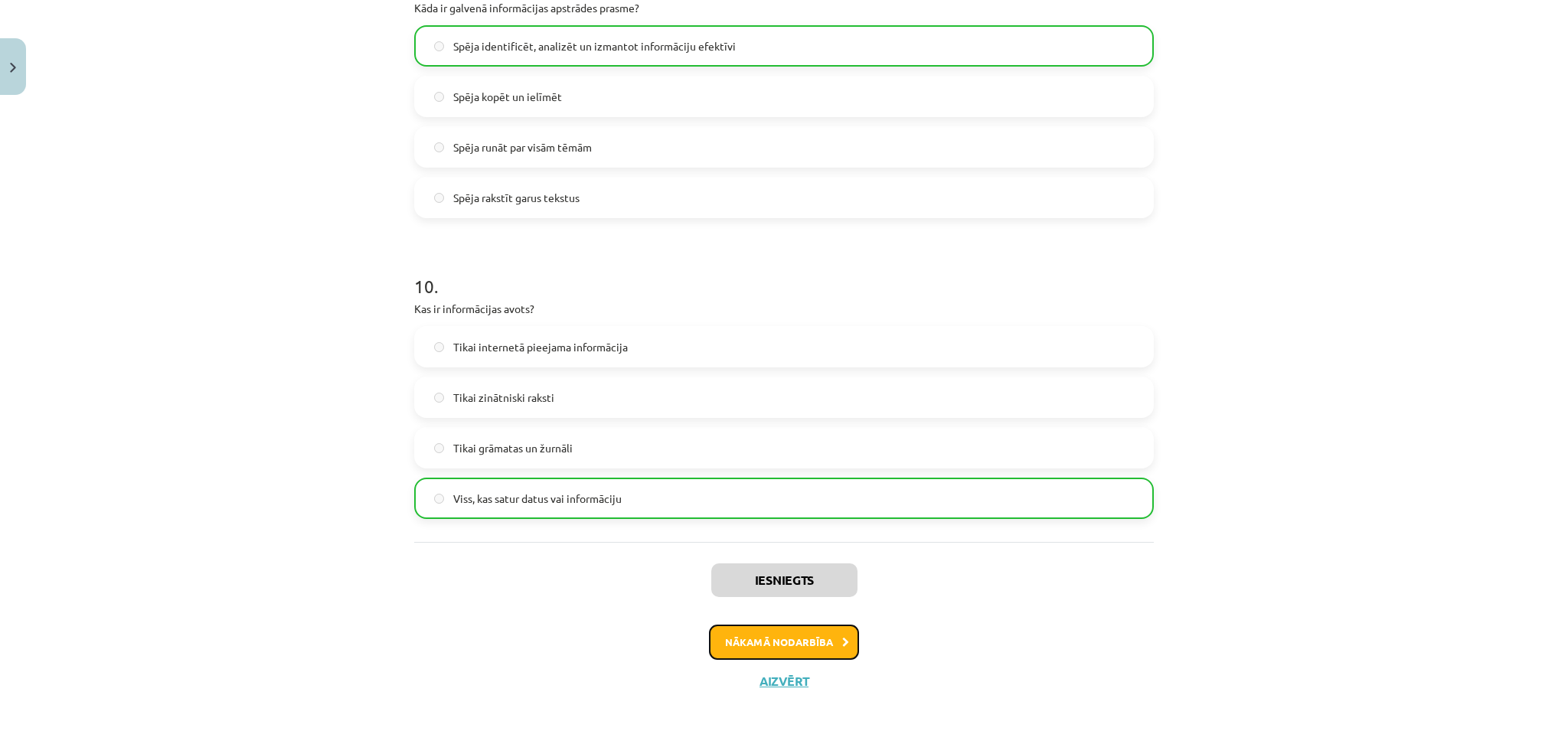
click at [774, 636] on button "Nākamā nodarbība" at bounding box center [784, 642] width 150 height 35
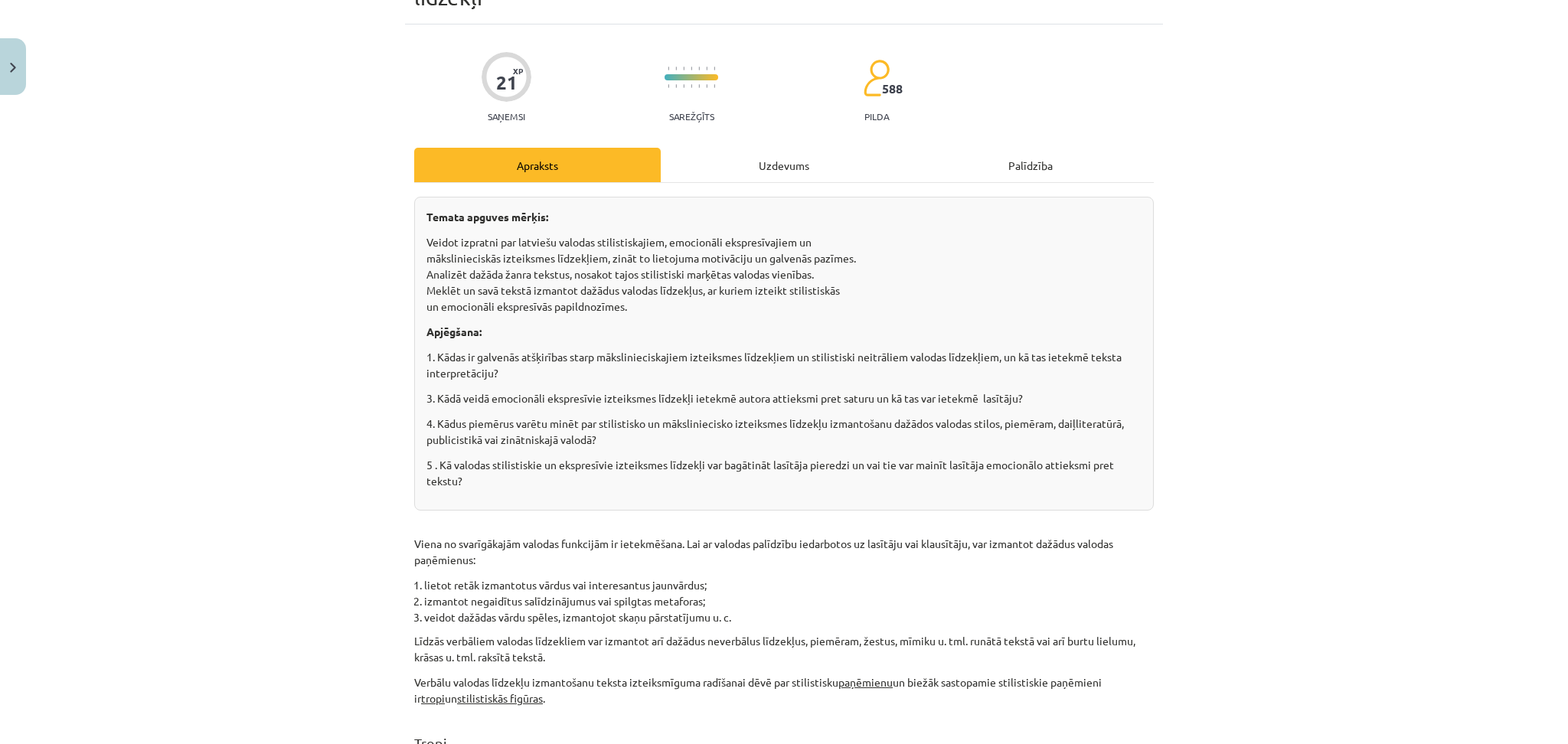
scroll to position [0, 0]
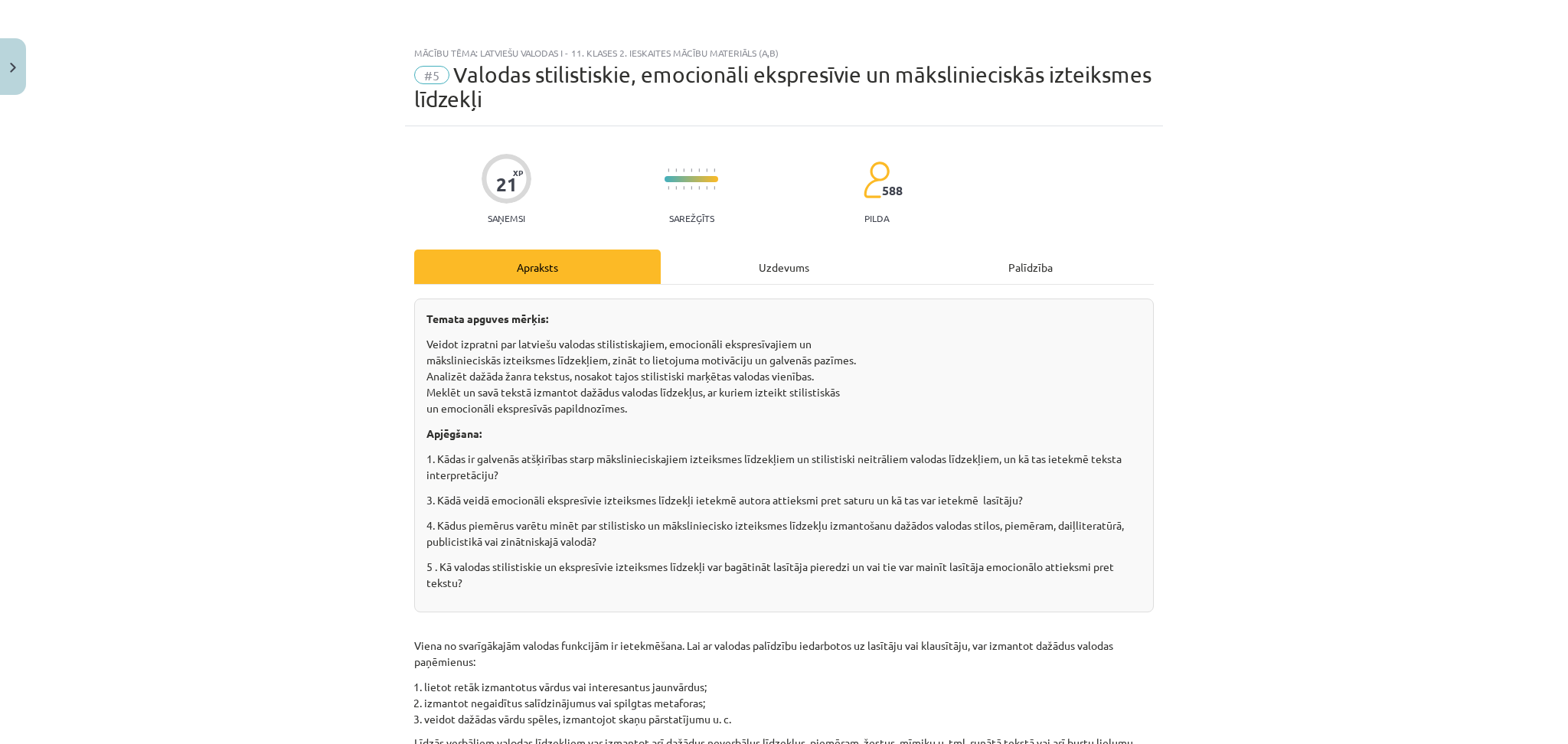
click at [736, 260] on div "Uzdevums" at bounding box center [784, 267] width 247 height 35
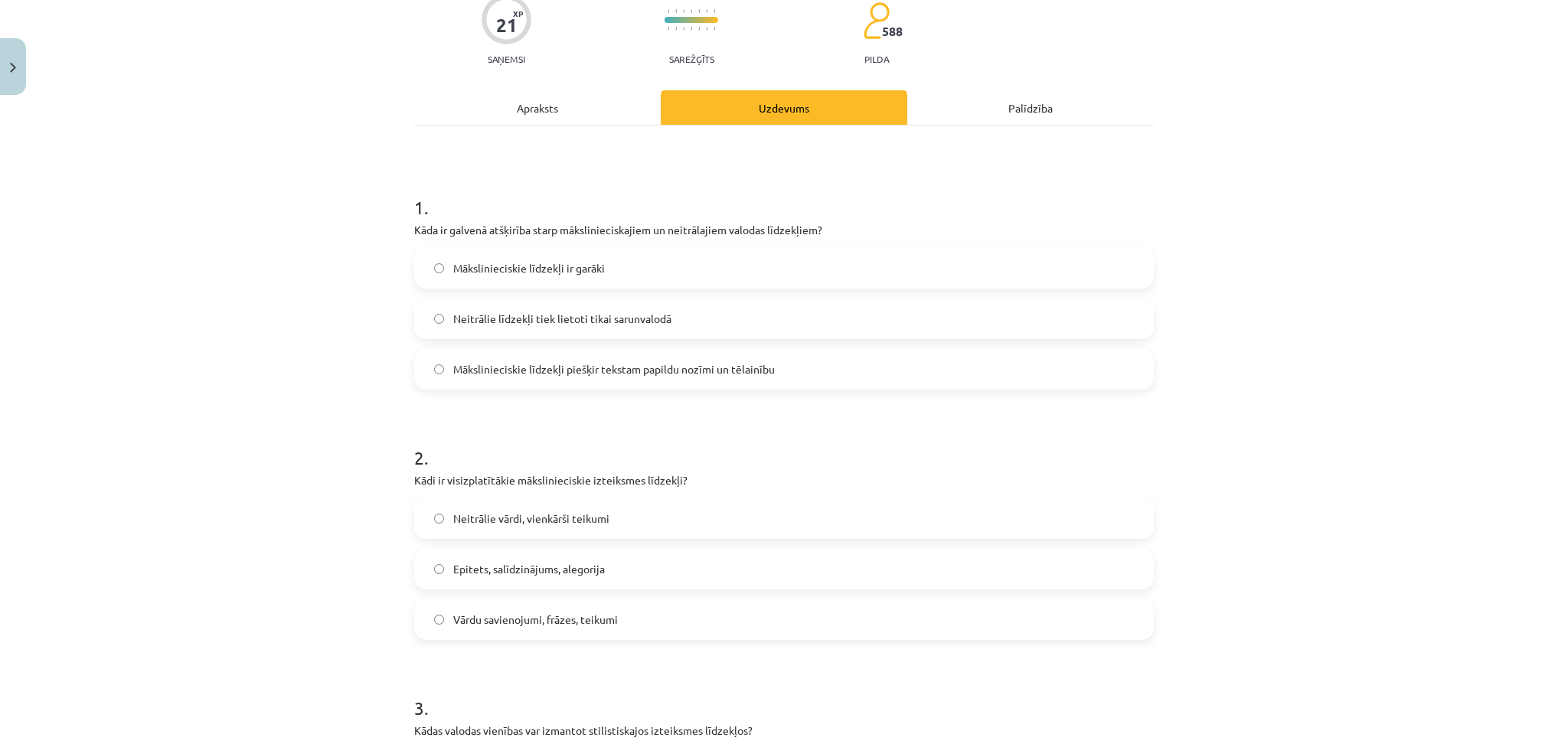
scroll to position [163, 0]
click at [541, 374] on label "Mākslinieciskie līdzekļi piešķir tekstam papildu nozīmi un tēlainību" at bounding box center [784, 365] width 736 height 38
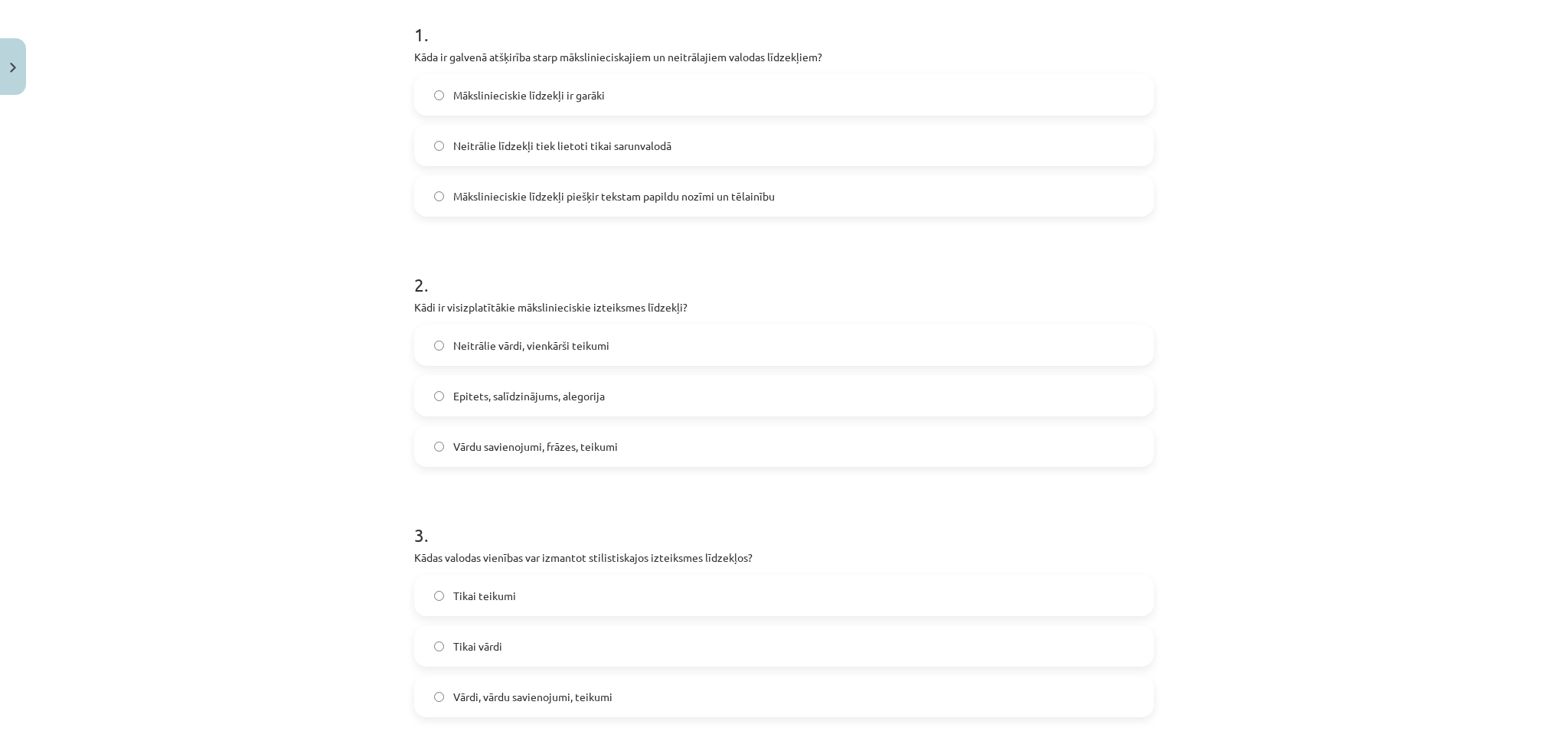
scroll to position [333, 0]
click at [439, 446] on label "Vārdu savienojumi, frāzes, teikumi" at bounding box center [784, 445] width 736 height 38
click at [459, 387] on span "Epitets, salīdzinājums, alegorija" at bounding box center [529, 395] width 152 height 16
click at [478, 689] on span "Vārdi, vārdu savienojumi, teikumi" at bounding box center [533, 696] width 160 height 16
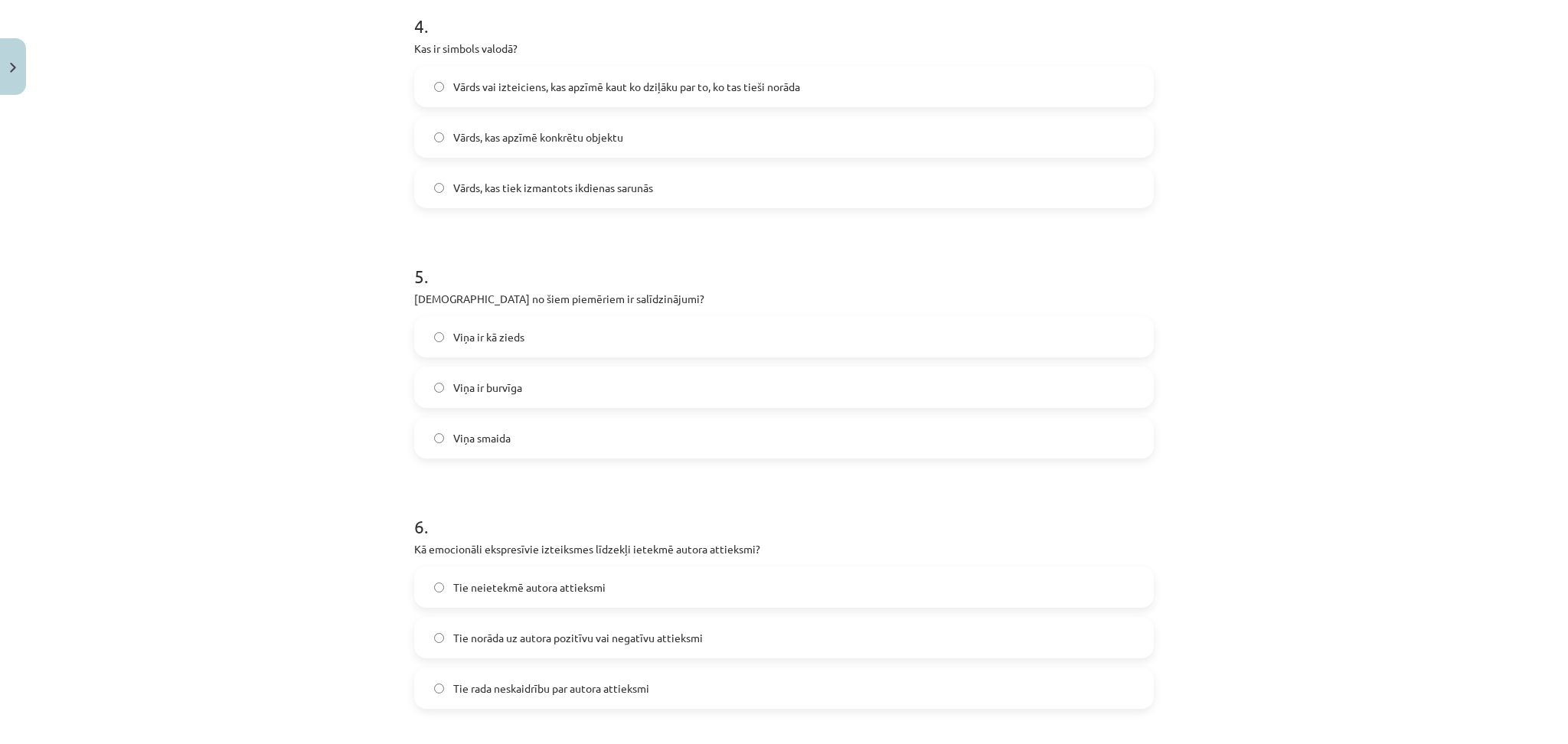
scroll to position [1092, 0]
click at [481, 74] on label "Vārds vai izteiciens, kas apzīmē kaut ko dziļāku par to, ko tas tieši norāda" at bounding box center [784, 85] width 736 height 38
click at [460, 341] on span "Viņa ir kā zieds" at bounding box center [489, 336] width 71 height 16
click at [475, 632] on span "Tie norāda uz autora pozitīvu vai negatīvu attieksmi" at bounding box center [578, 637] width 249 height 16
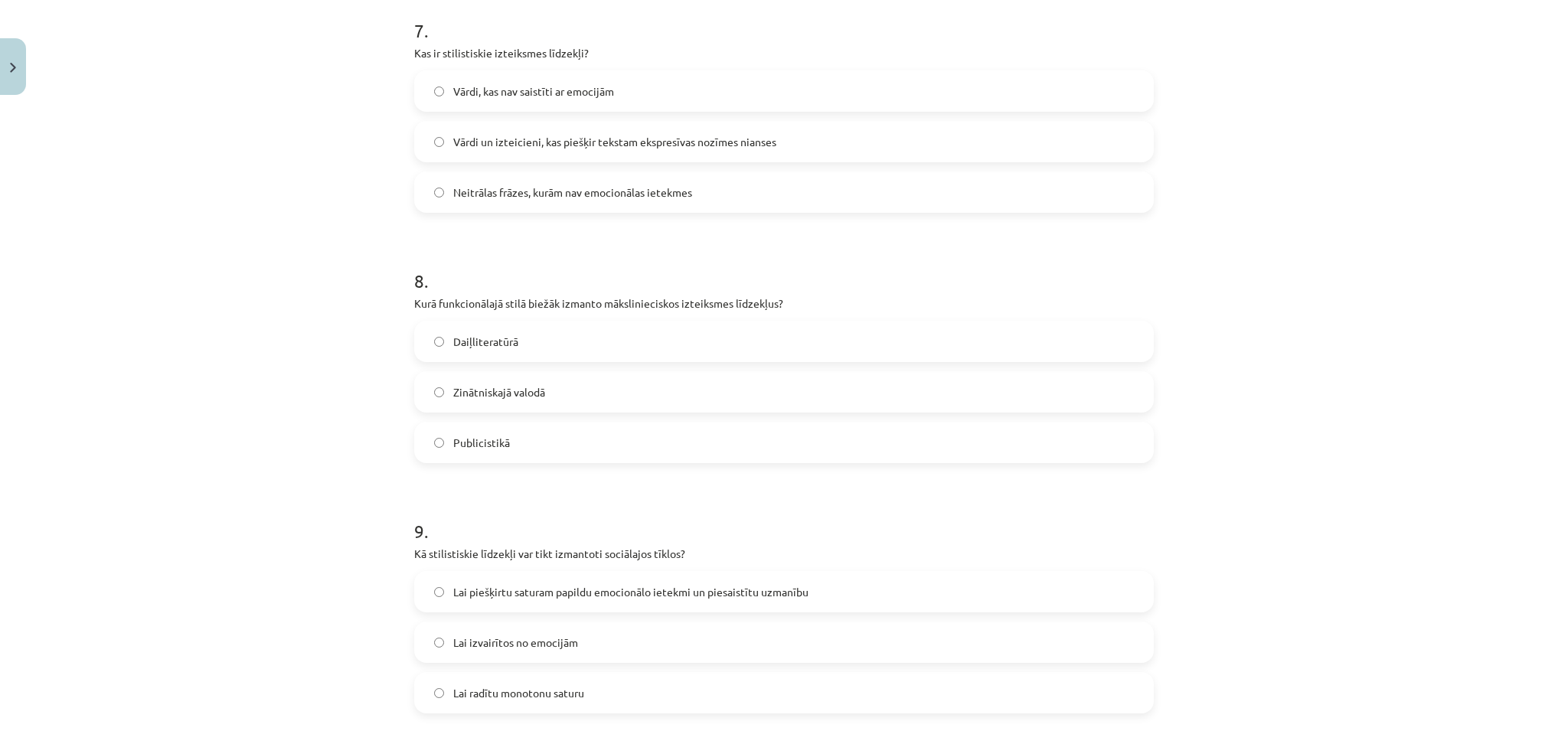
scroll to position [1837, 0]
click at [521, 136] on span "Vārdi un izteicieni, kas piešķir tekstam ekspresīvas nozīmes nianses" at bounding box center [614, 142] width 323 height 16
click at [481, 393] on span "Zinātniskajā valodā" at bounding box center [499, 392] width 92 height 16
click at [463, 594] on span "Lai piešķirtu saturam papildu emocionālo ietekmi un piesaistītu uzmanību" at bounding box center [631, 592] width 356 height 16
click at [495, 353] on label "Daiļliteratūrā" at bounding box center [784, 342] width 736 height 38
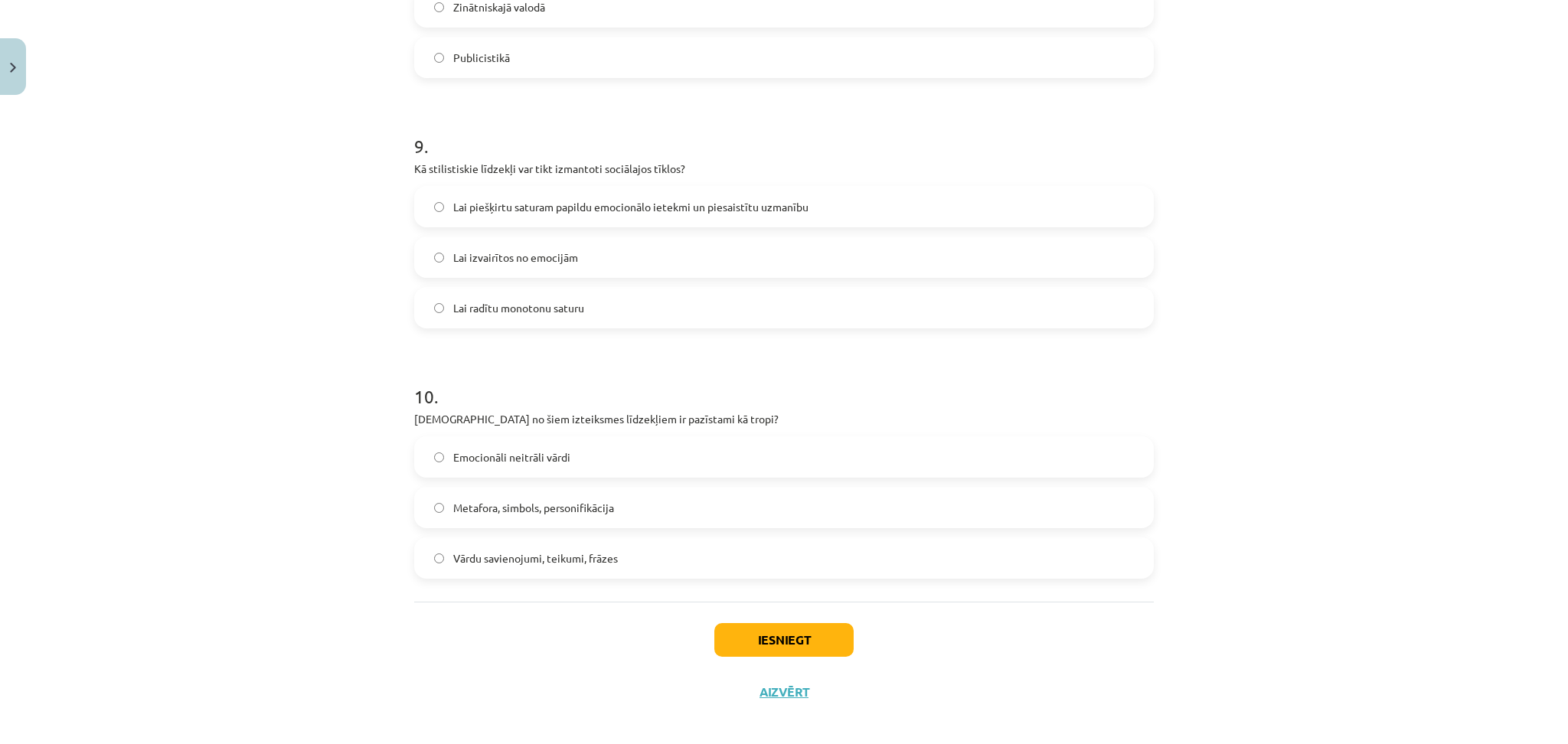
scroll to position [2234, 0]
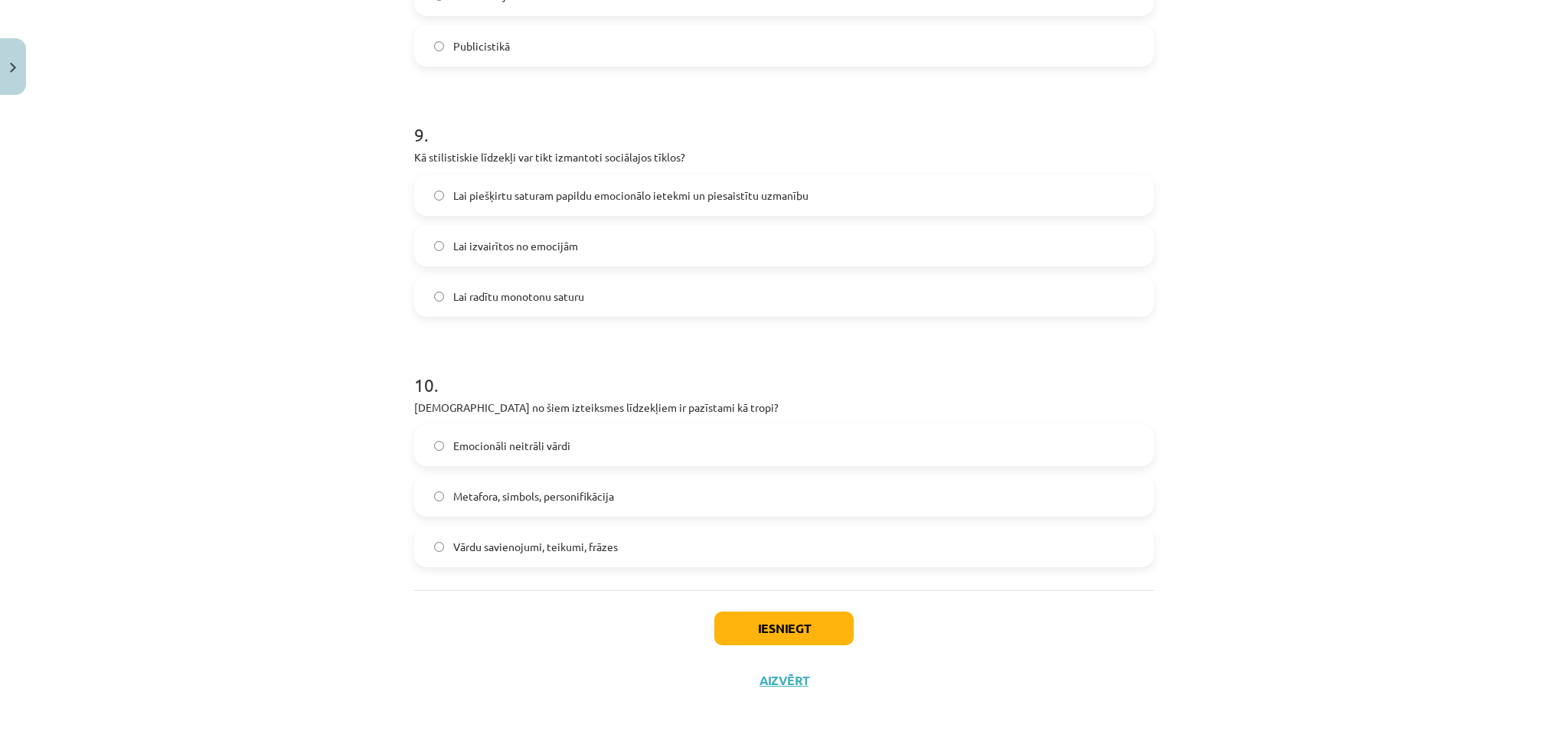
click at [541, 500] on span "Metafora, simbols, personifikācija" at bounding box center [533, 496] width 160 height 16
click at [752, 622] on button "Iesniegt" at bounding box center [784, 628] width 139 height 34
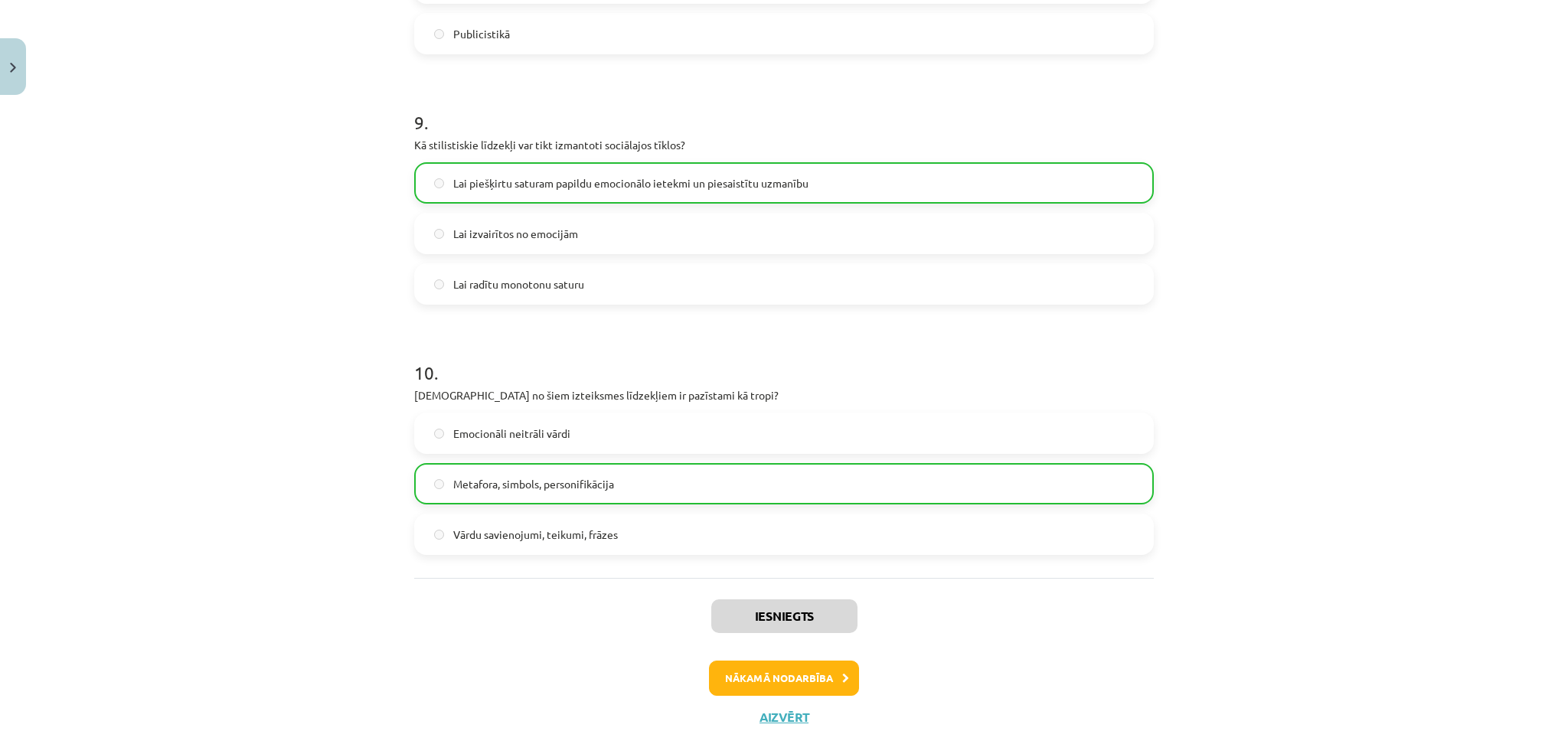
scroll to position [2283, 0]
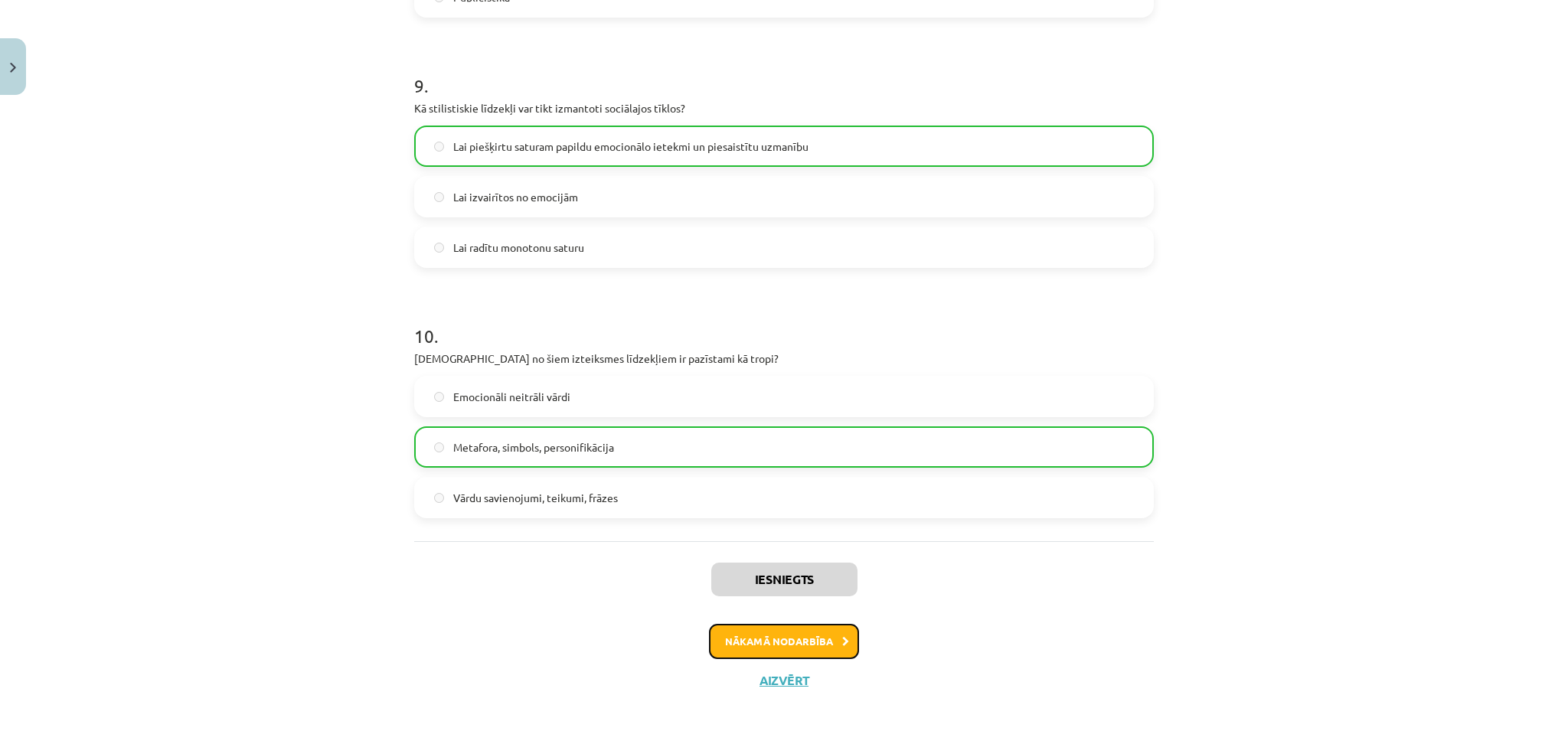
click at [726, 648] on button "Nākamā nodarbība" at bounding box center [784, 641] width 150 height 35
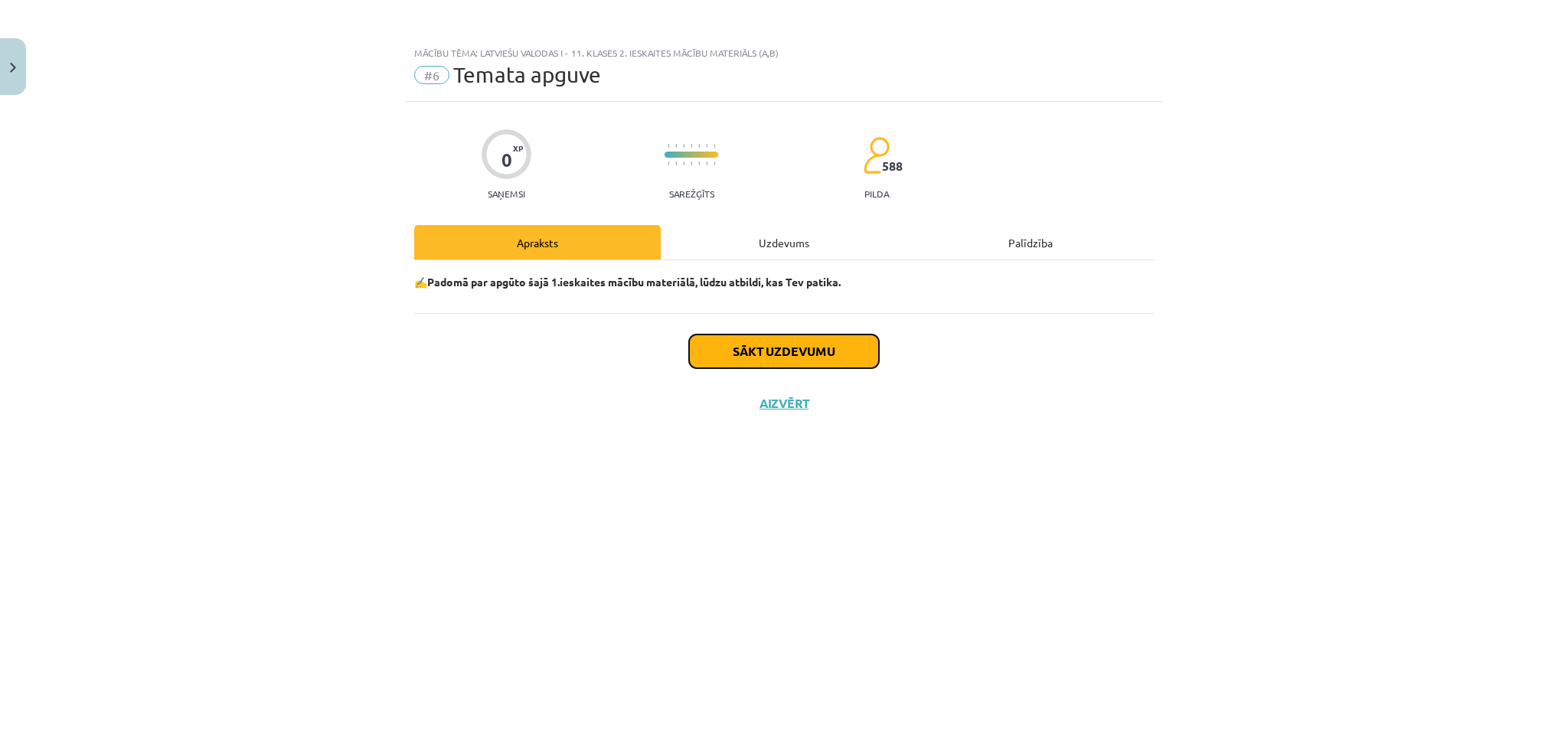
click at [763, 355] on button "Sākt uzdevumu" at bounding box center [784, 351] width 190 height 34
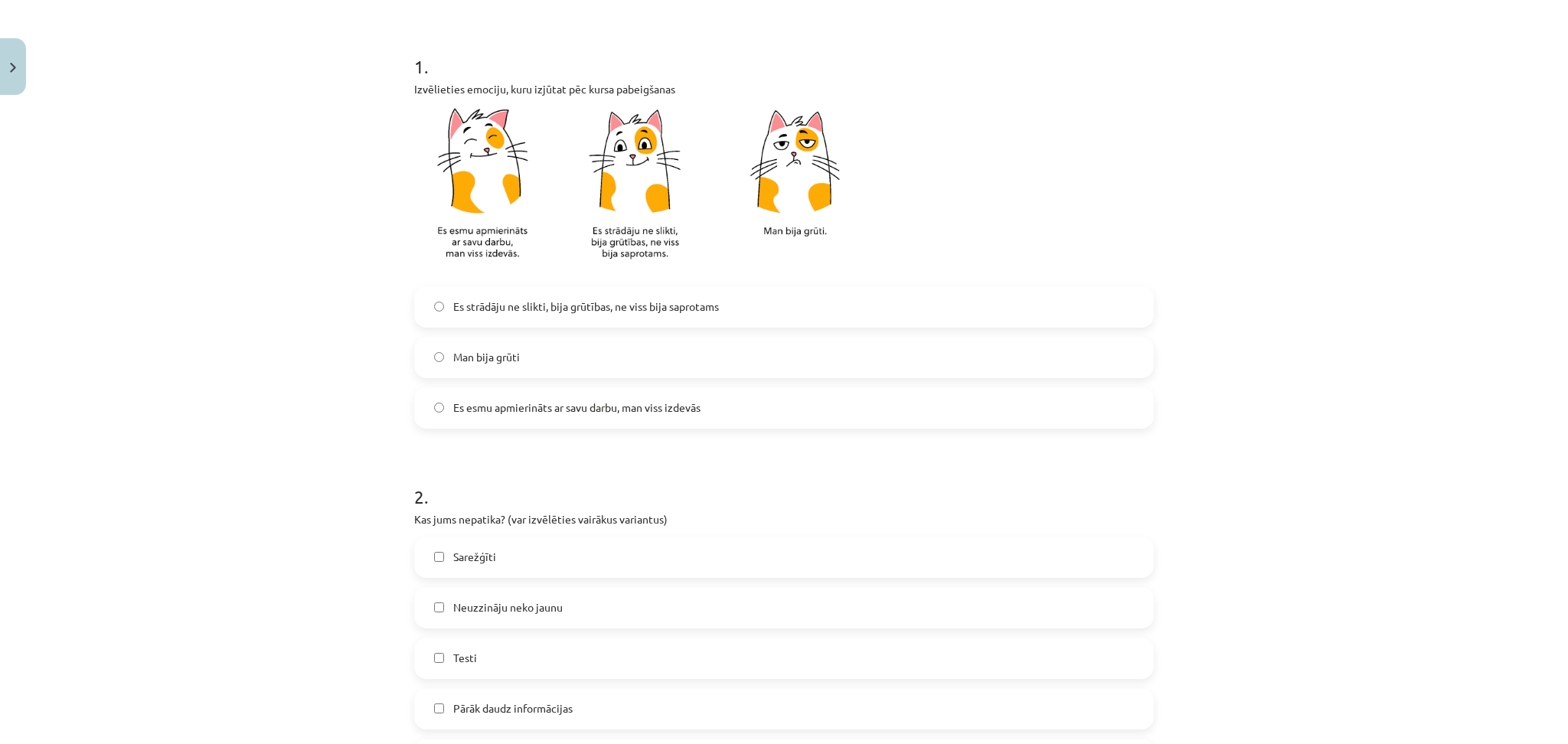
scroll to position [277, 0]
click at [611, 402] on span "Es esmu apmierināts ar savu darbu, man viss izdevās" at bounding box center [577, 406] width 248 height 16
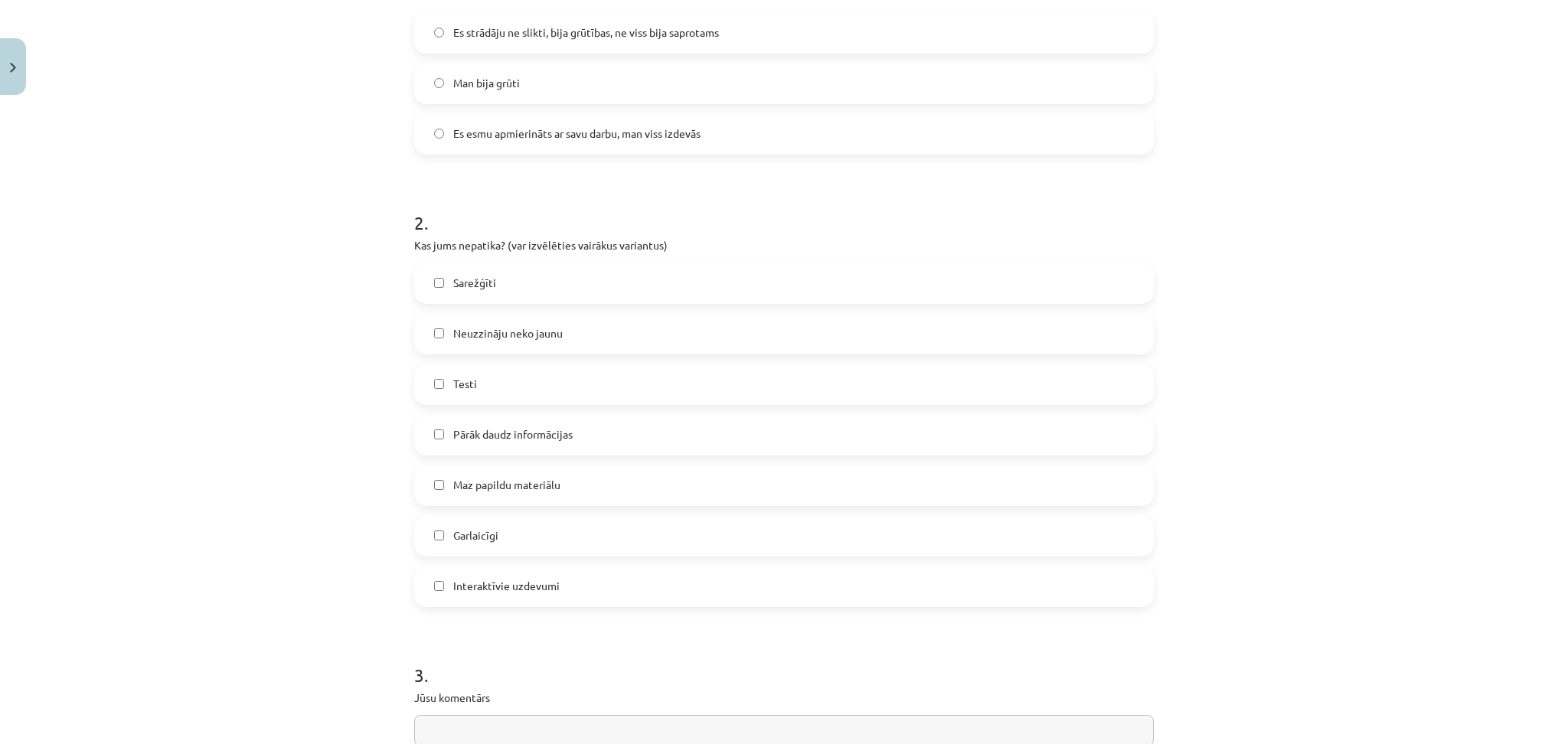
scroll to position [551, 0]
click at [511, 429] on span "Pārāk daudz informācijas" at bounding box center [512, 432] width 119 height 16
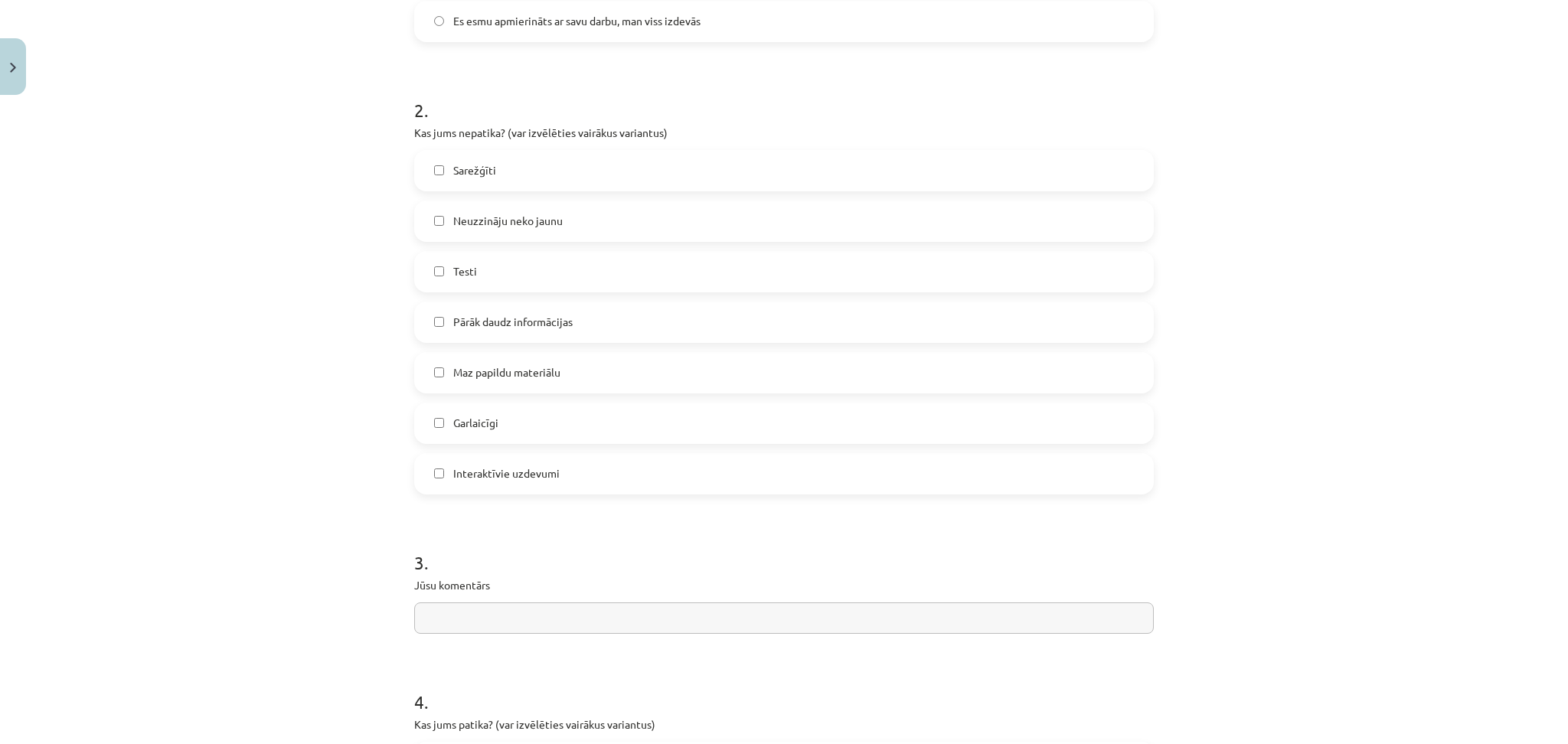
scroll to position [707, 0]
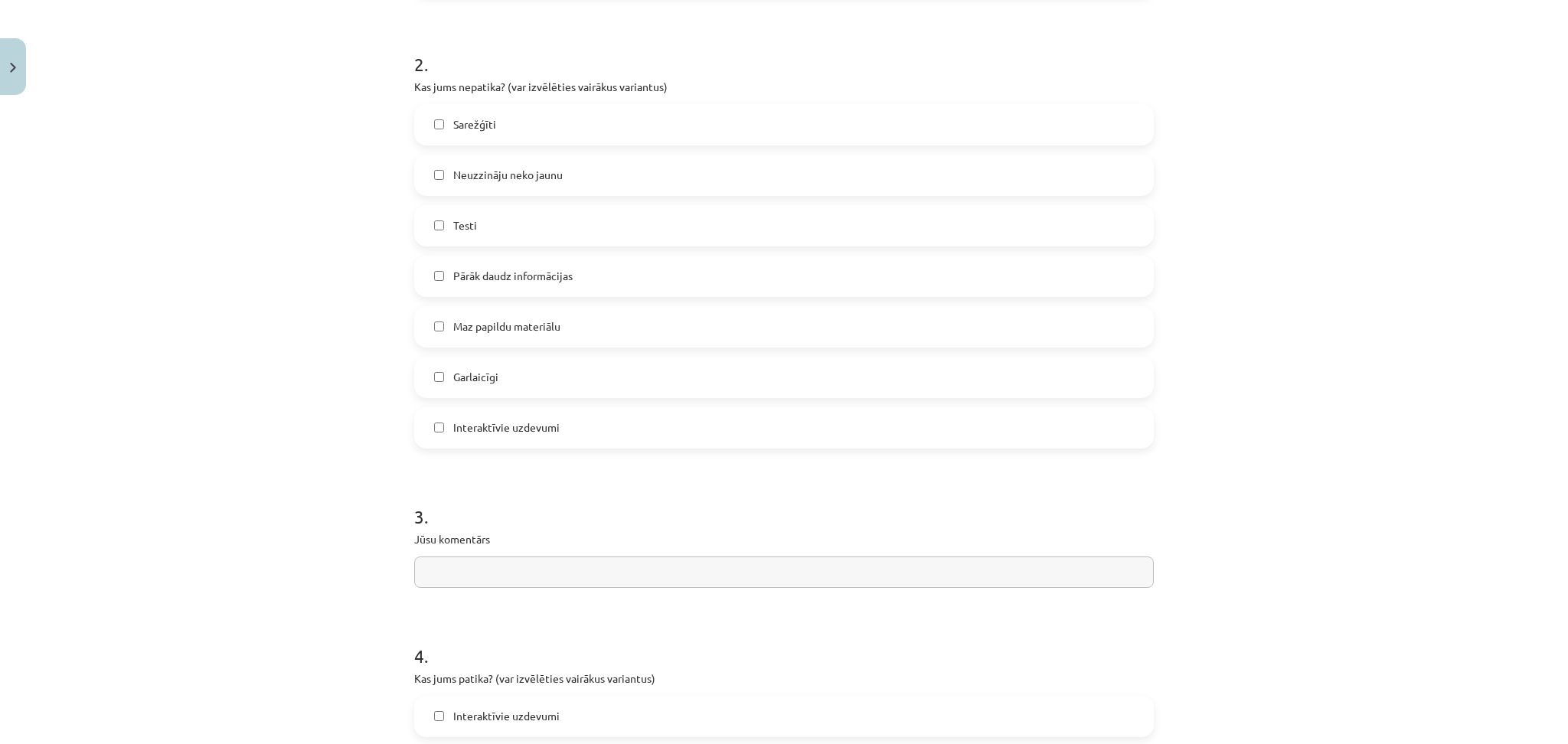
click at [479, 372] on span "Garlaicīgi" at bounding box center [476, 376] width 45 height 16
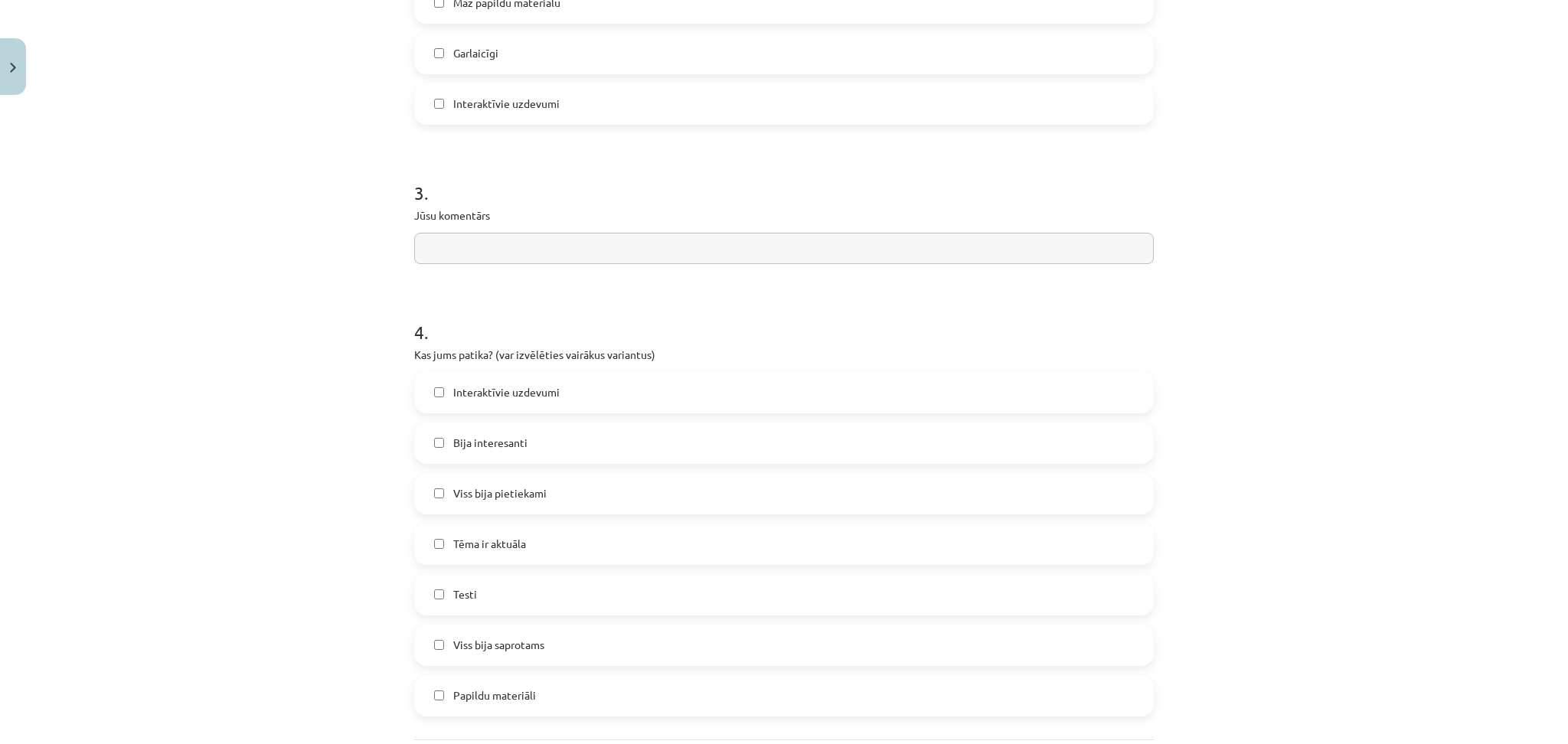
scroll to position [1038, 0]
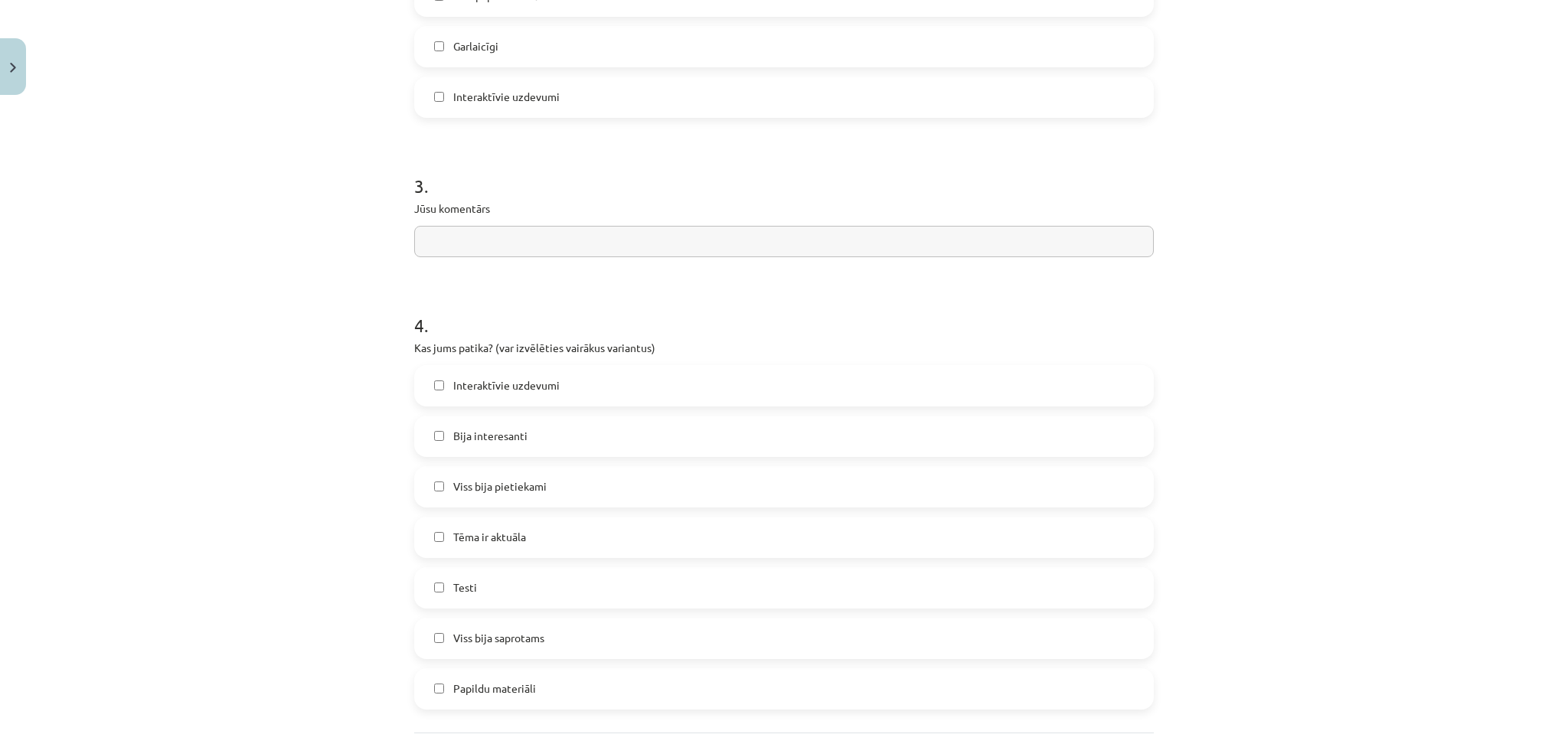
click at [534, 250] on input "text" at bounding box center [784, 241] width 740 height 31
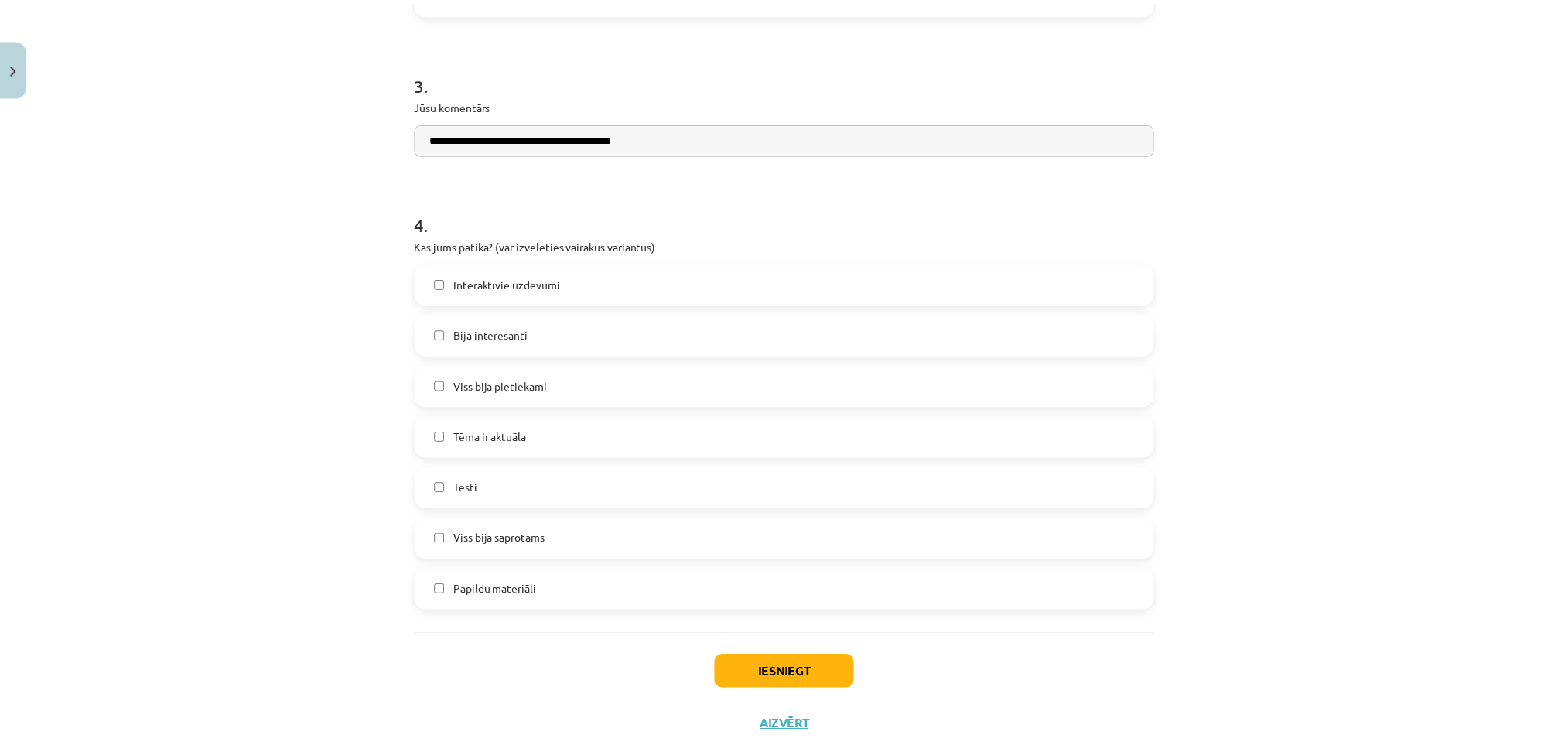
scroll to position [1186, 0]
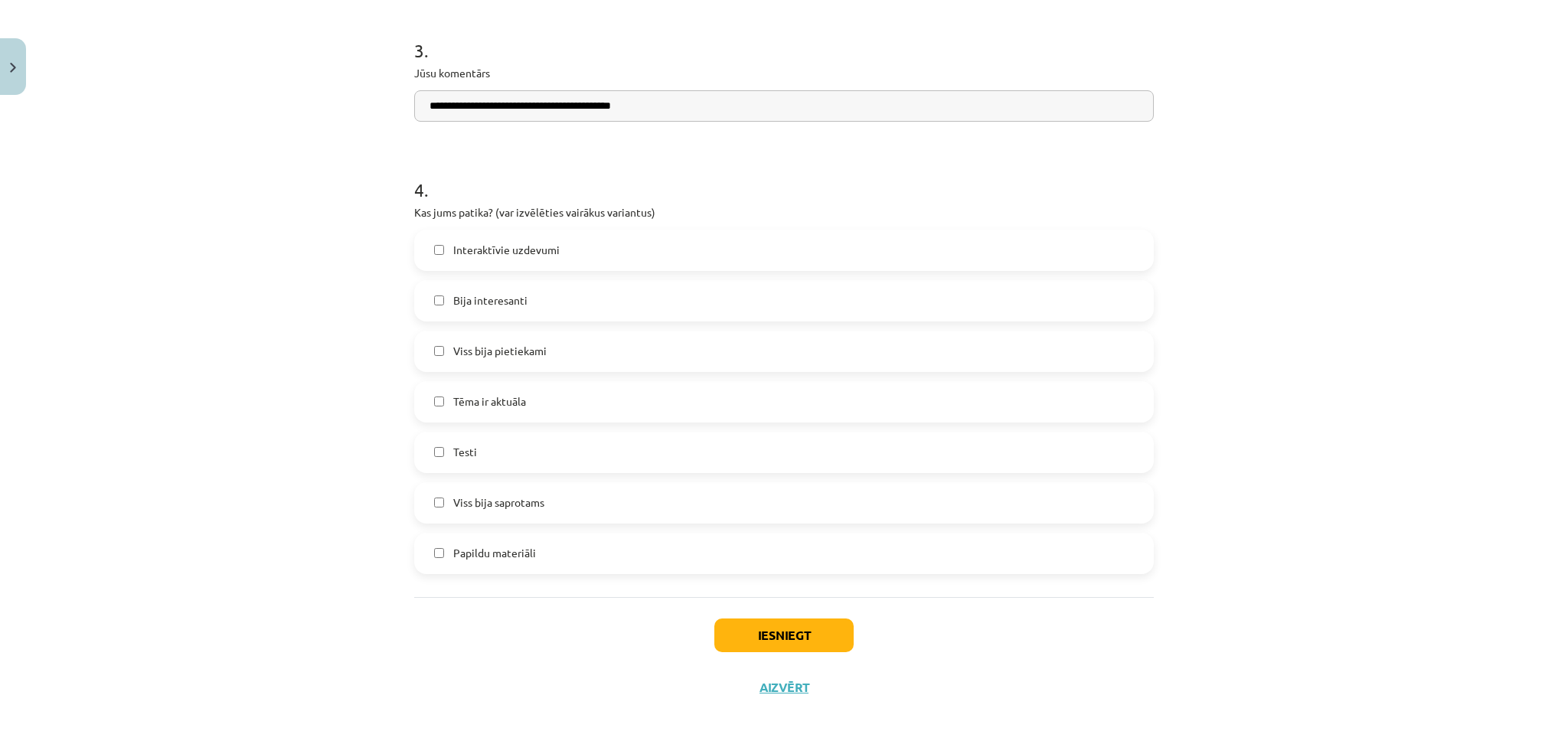
type input "**********"
click at [503, 242] on span "Interaktīvie uzdevumi" at bounding box center [506, 250] width 106 height 16
click at [728, 639] on button "Iesniegt" at bounding box center [784, 635] width 139 height 34
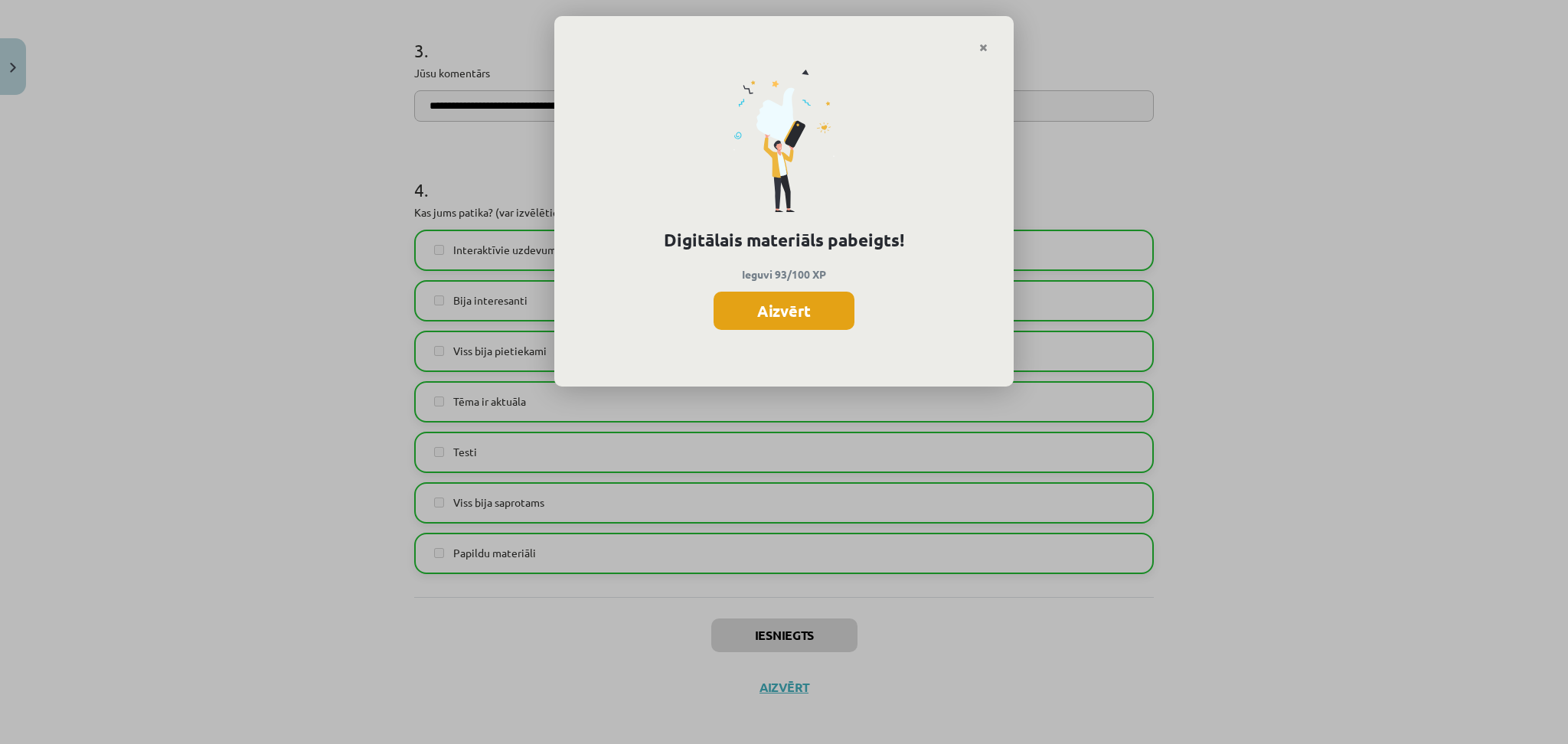
click at [788, 320] on button "Aizvērt" at bounding box center [784, 311] width 141 height 38
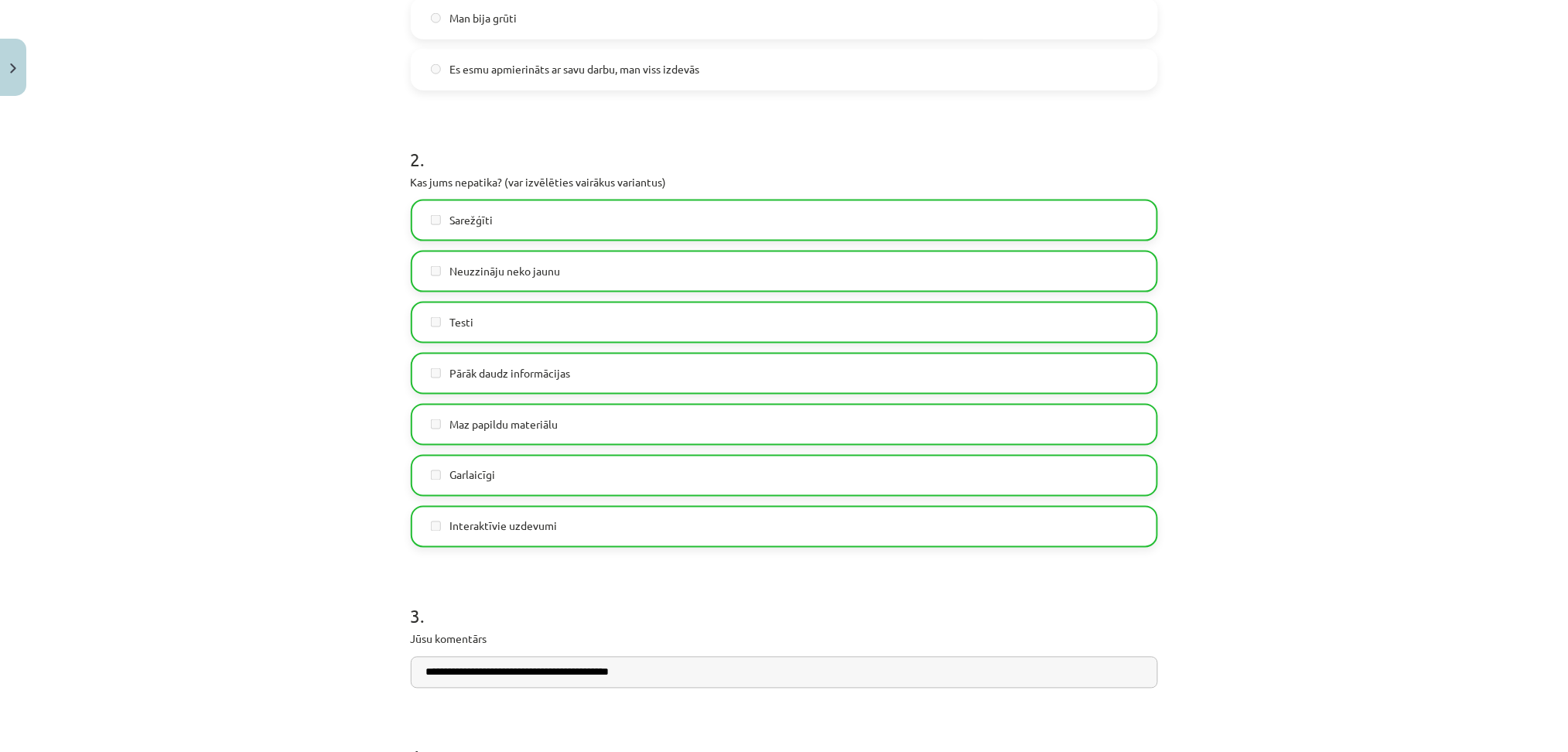
scroll to position [0, 0]
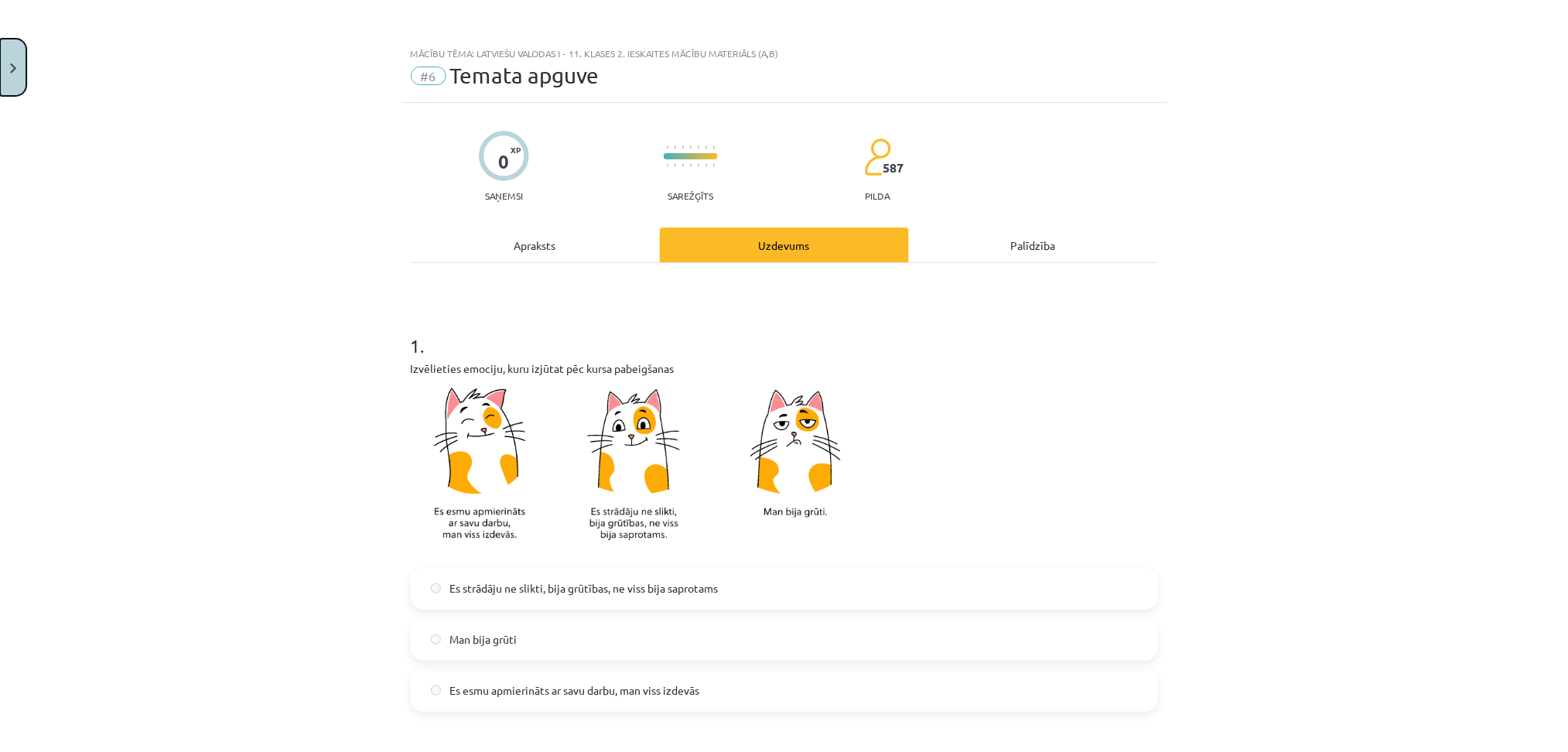
click at [10, 63] on img "Close" at bounding box center [12, 68] width 6 height 10
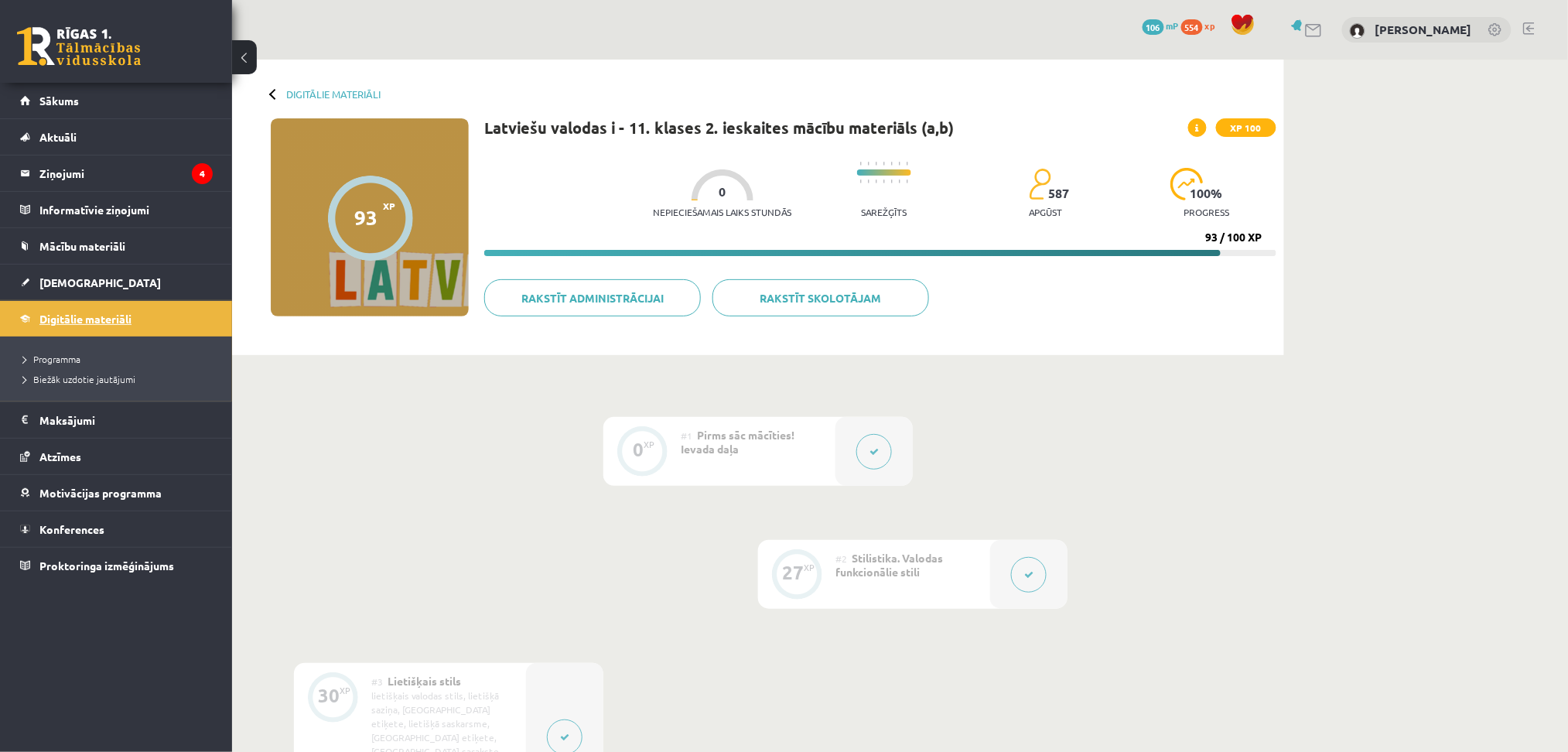
click at [81, 326] on link "Digitālie materiāli" at bounding box center [116, 319] width 193 height 35
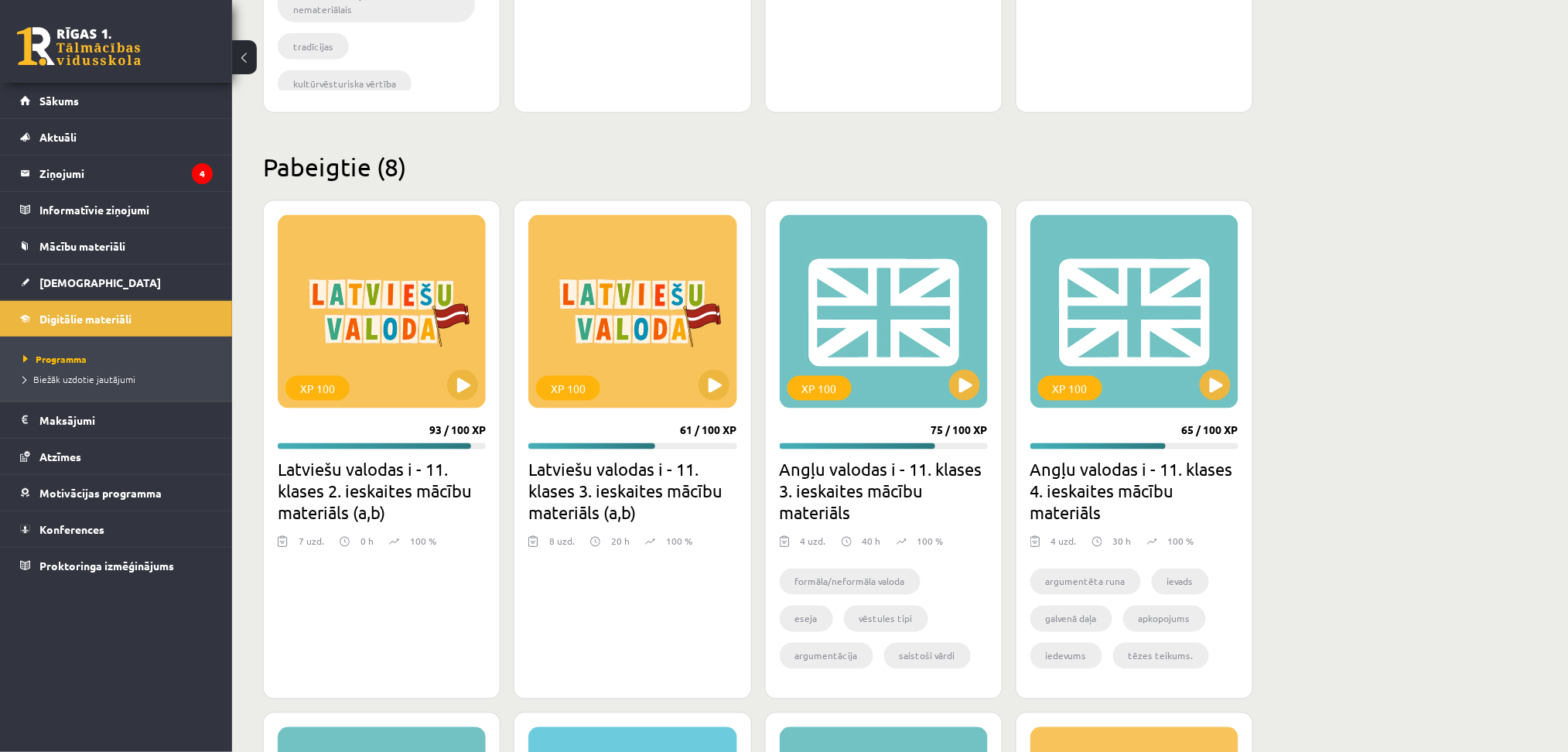
scroll to position [2838, 0]
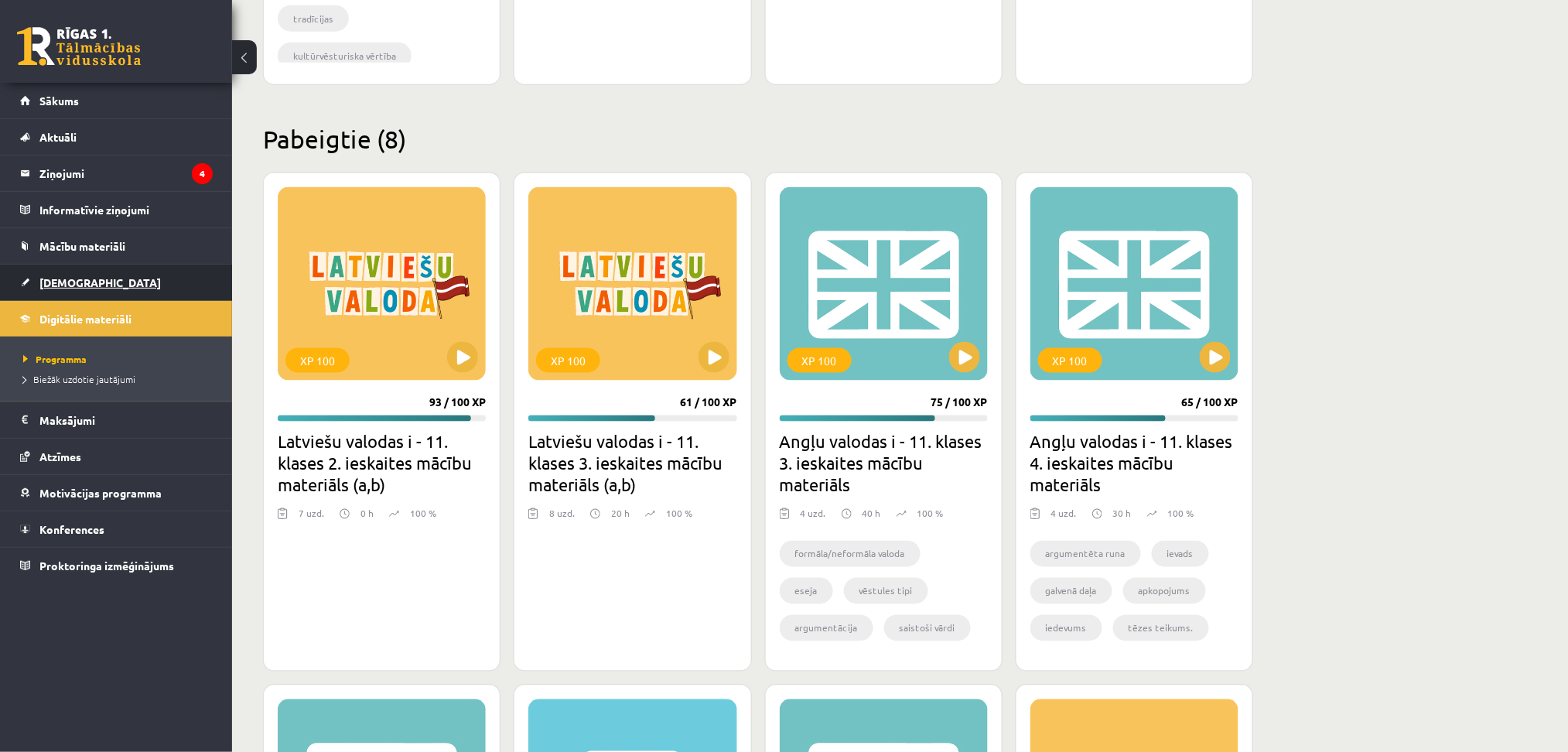
click at [78, 284] on span "[DEMOGRAPHIC_DATA]" at bounding box center [100, 283] width 122 height 14
